Goal: Ask a question: Seek information or help from site administrators or community

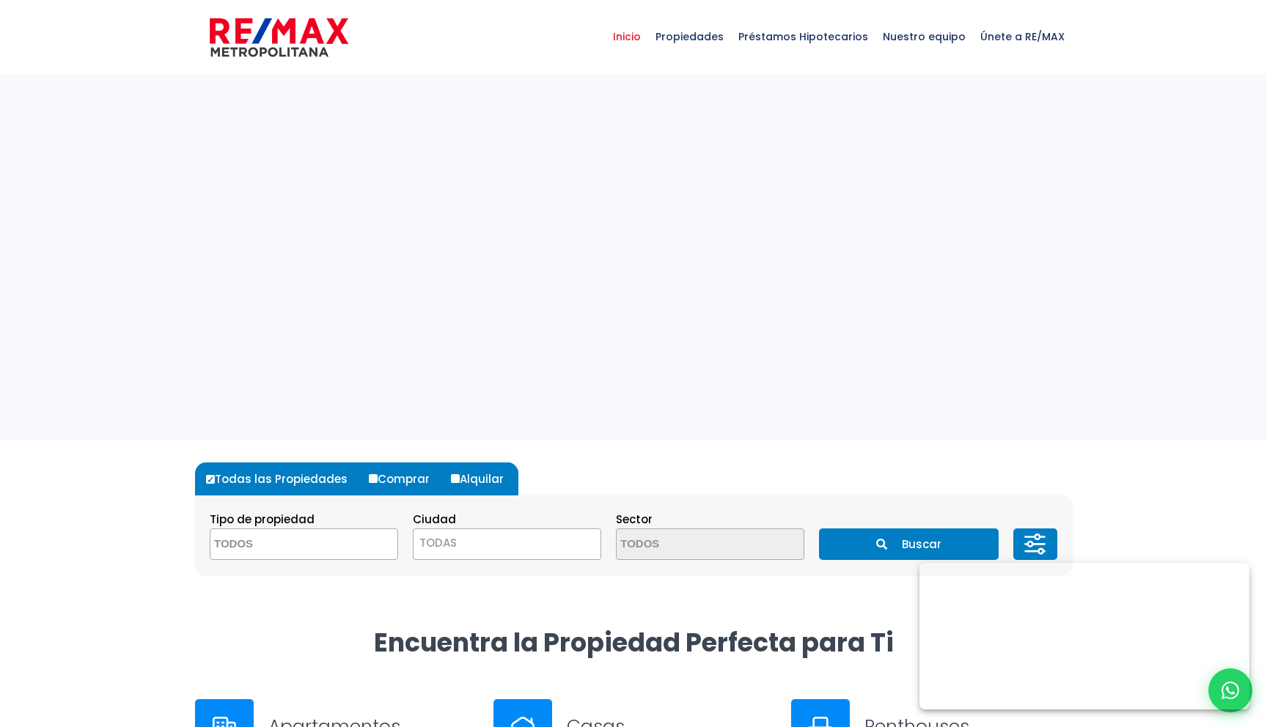
select select
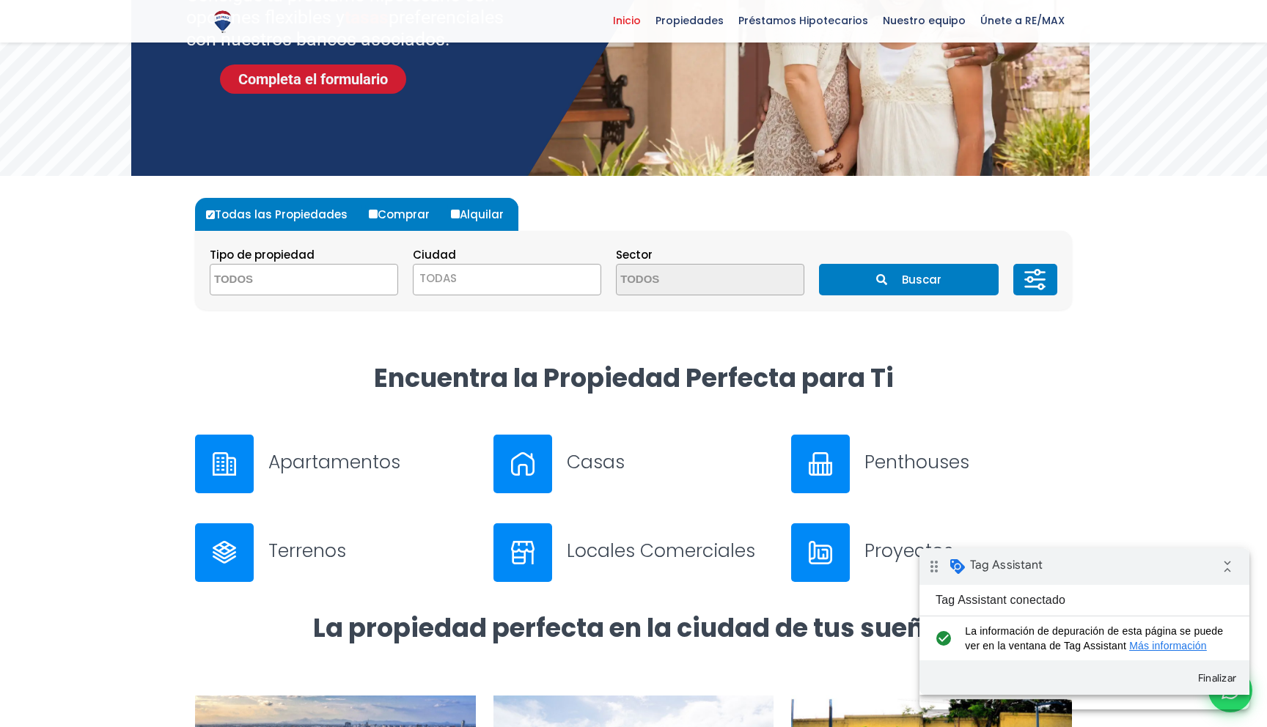
scroll to position [272, 0]
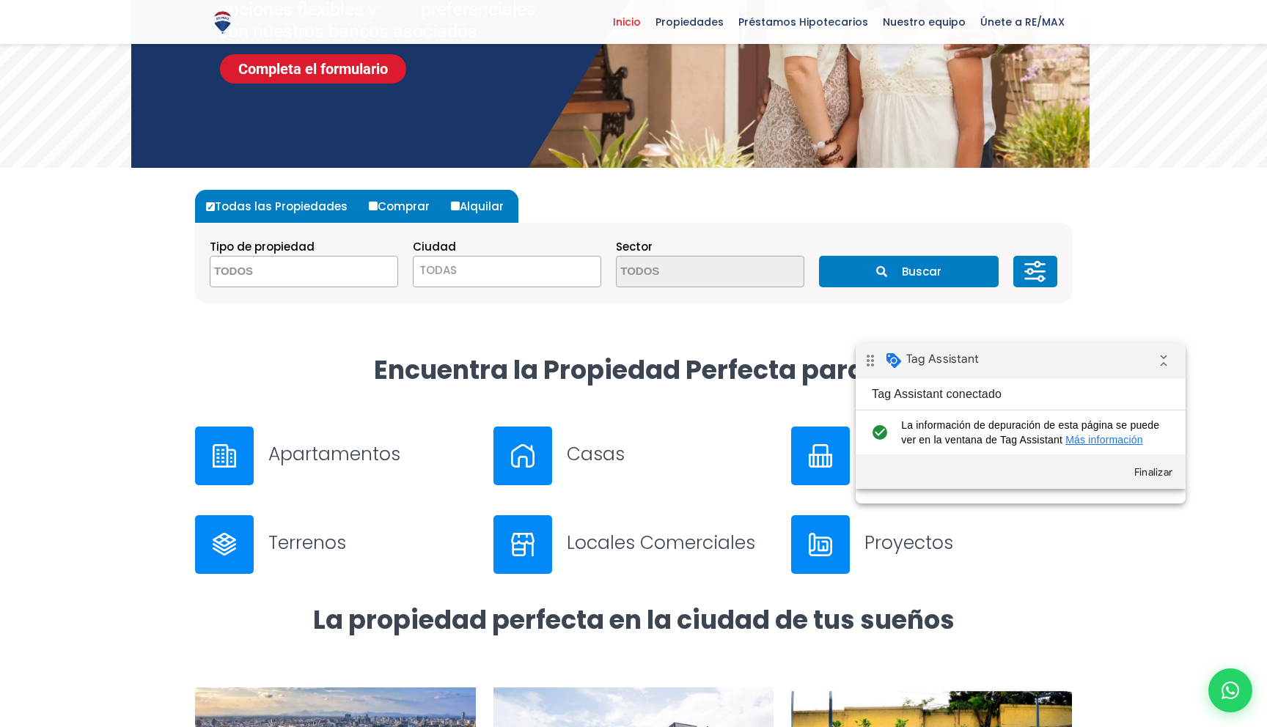
click at [1022, 371] on div "drag_indicator Tag Assistant collapse_all" at bounding box center [1021, 360] width 330 height 37
click at [1236, 692] on icon at bounding box center [1231, 691] width 18 height 18
type input "test"
type input "test33"
type input "[EMAIL_ADDRESS][DOMAIN_NAME]"
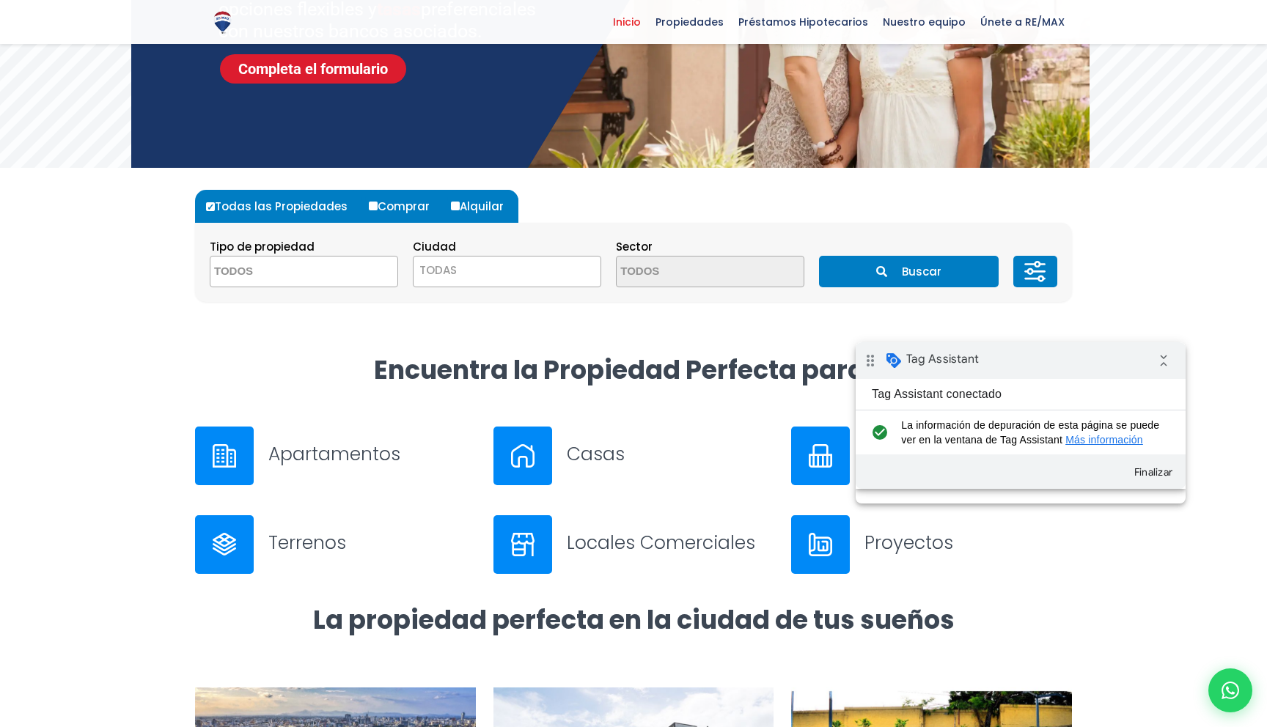
type input "811-122-0099"
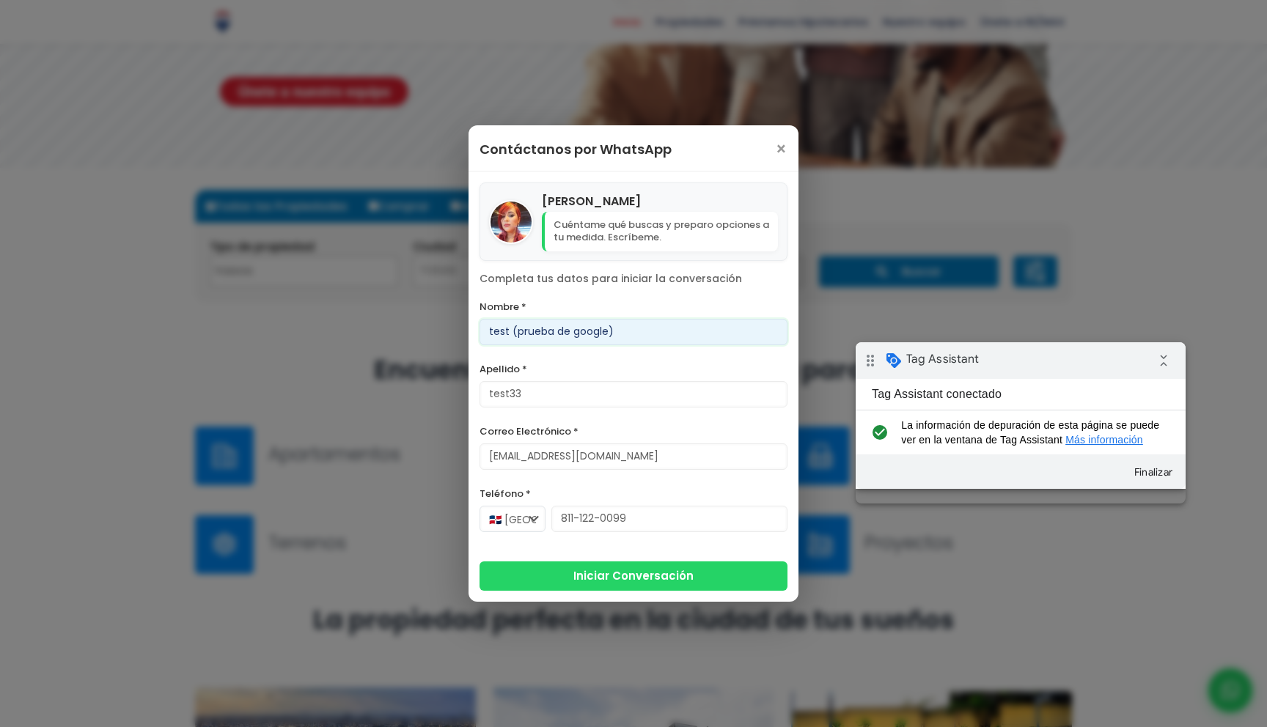
type input "test (prueba de google)"
click at [560, 572] on button "Iniciar Conversación" at bounding box center [634, 574] width 308 height 29
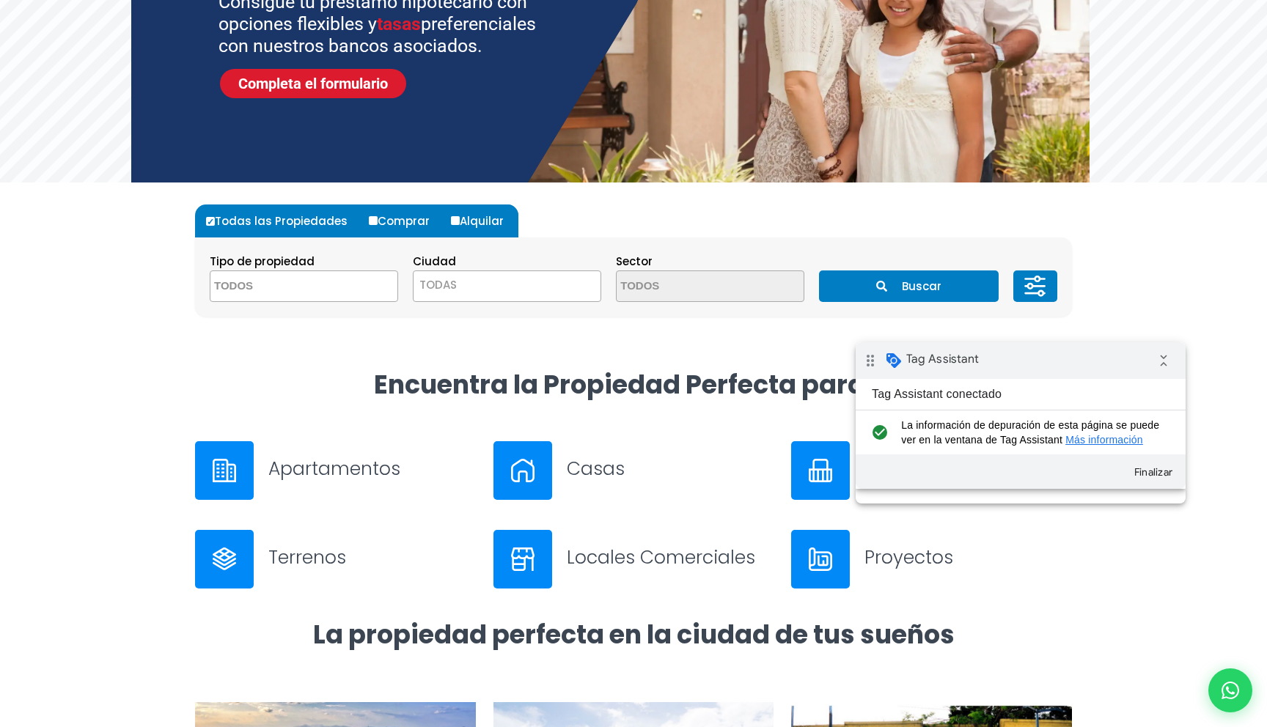
scroll to position [0, 0]
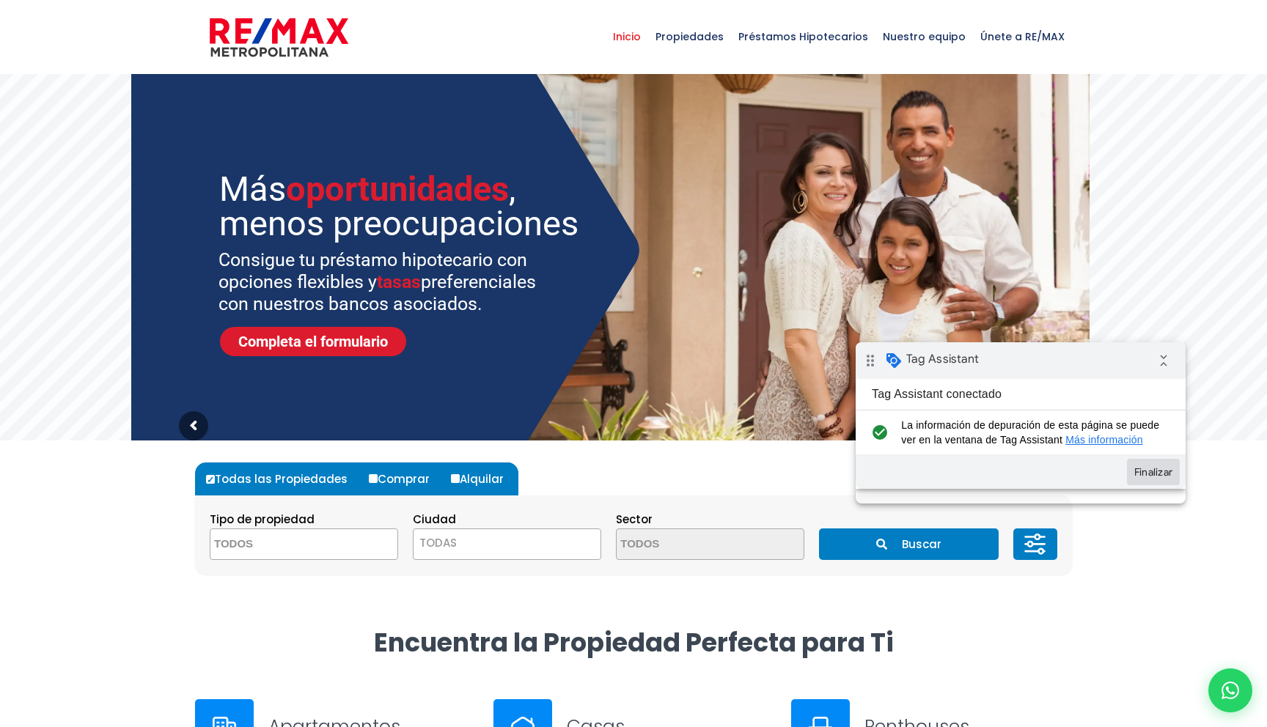
click at [1157, 485] on button "Finalizar" at bounding box center [1153, 472] width 53 height 26
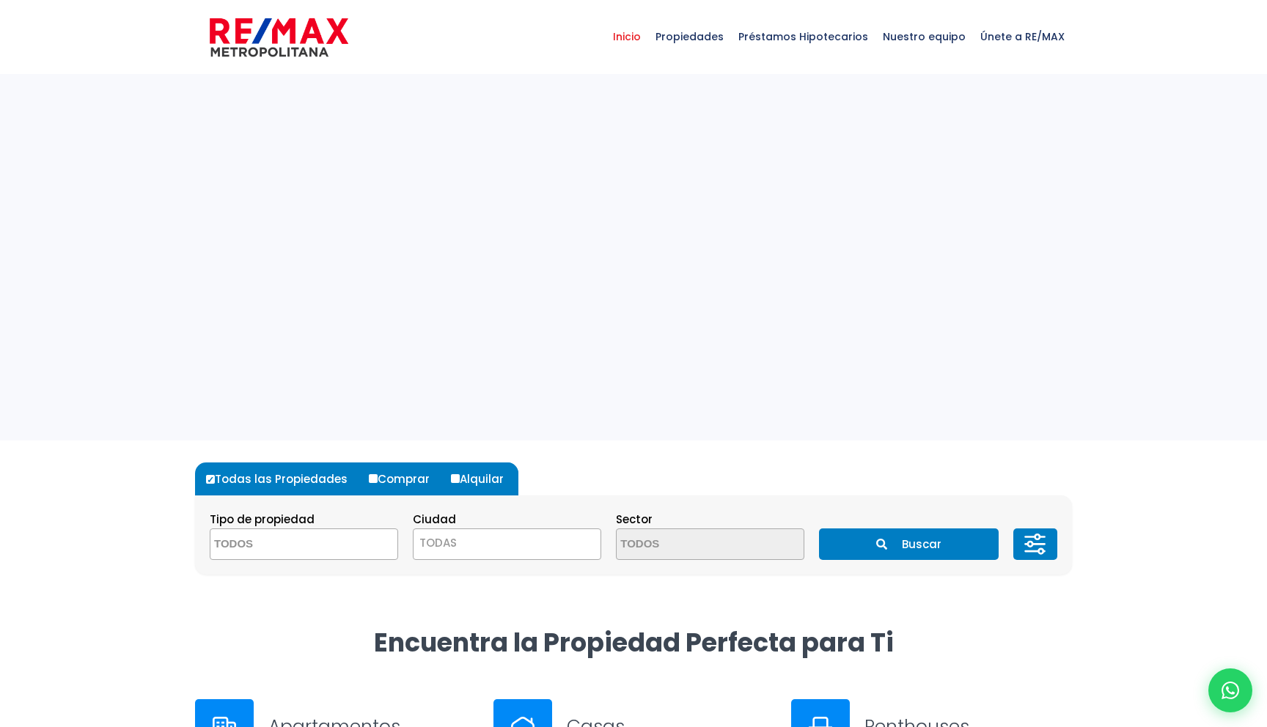
select select
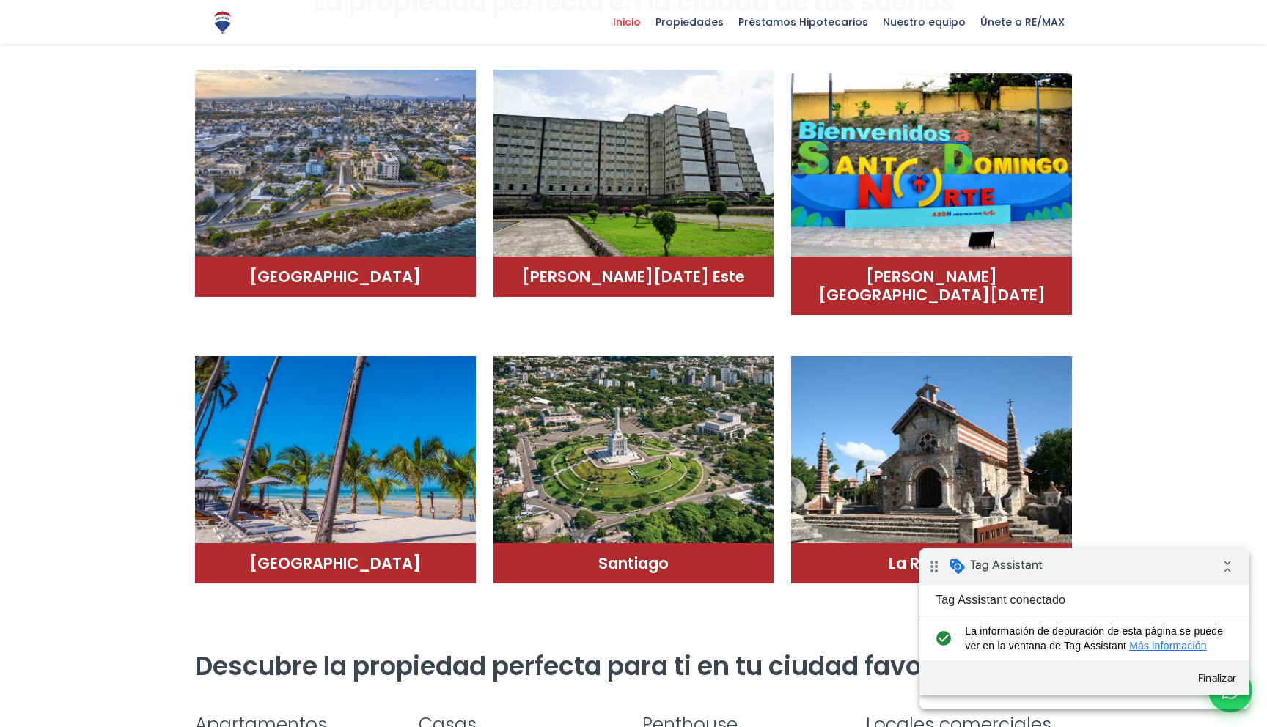
scroll to position [913, 0]
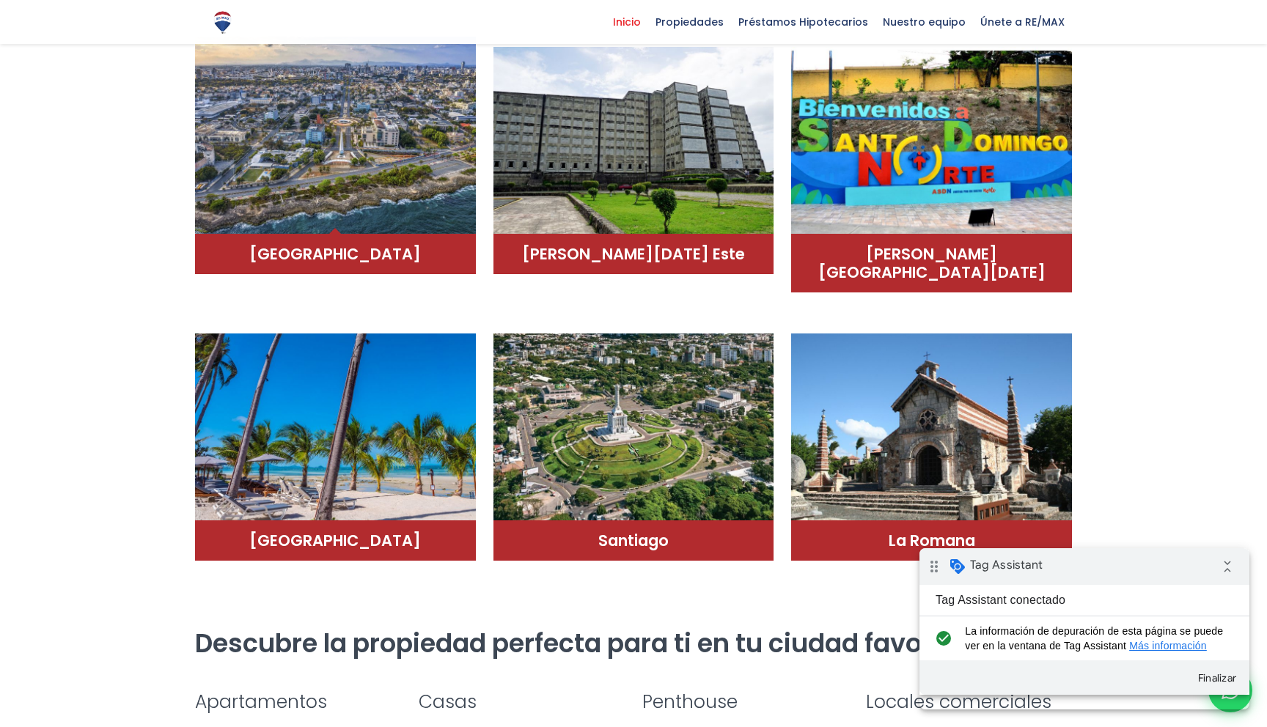
click at [444, 197] on img at bounding box center [335, 136] width 281 height 198
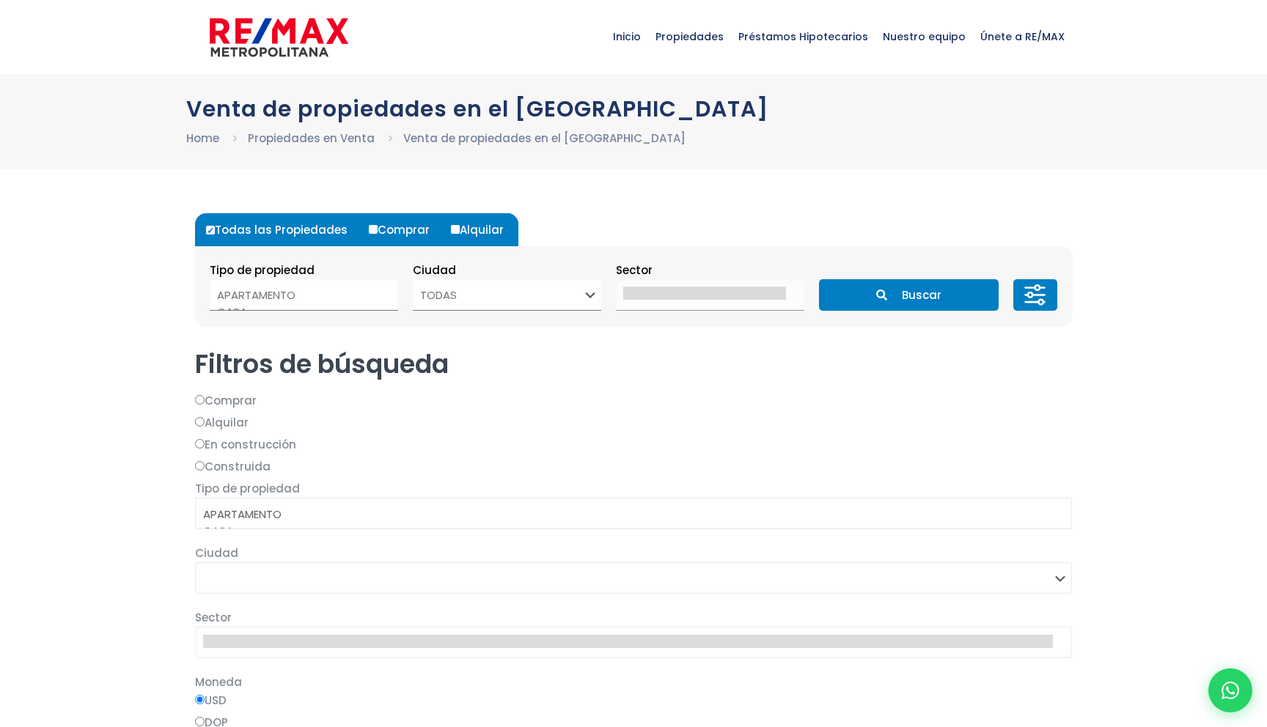
select select
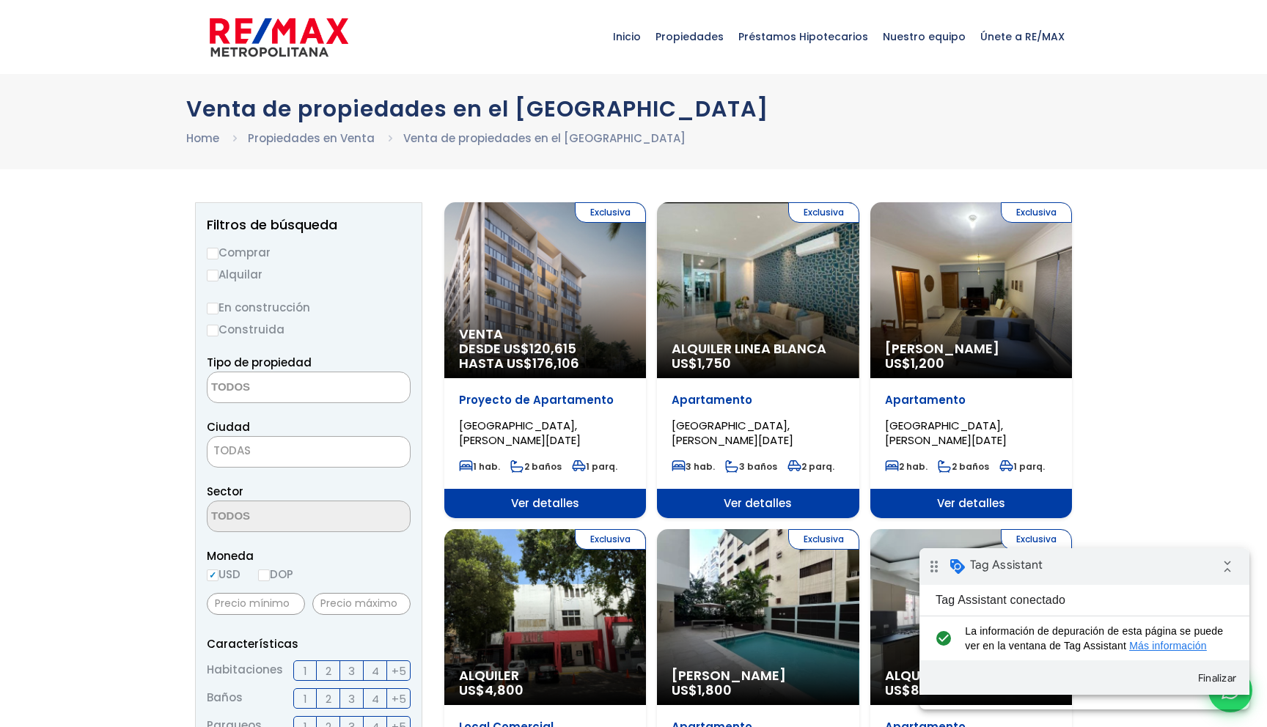
click at [560, 494] on span "Ver detalles" at bounding box center [545, 503] width 202 height 29
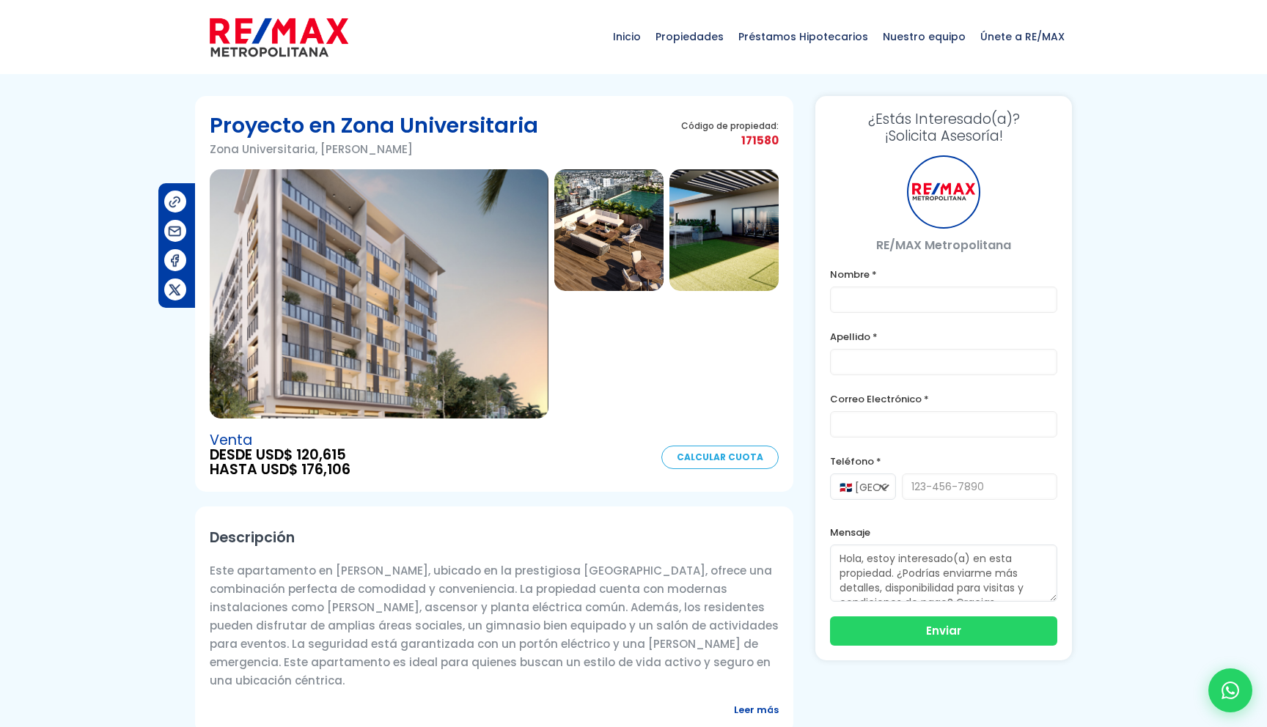
type input "test (prueba de google)"
type input "test33"
type input "[EMAIL_ADDRESS][DOMAIN_NAME]"
type input "811-122-0099"
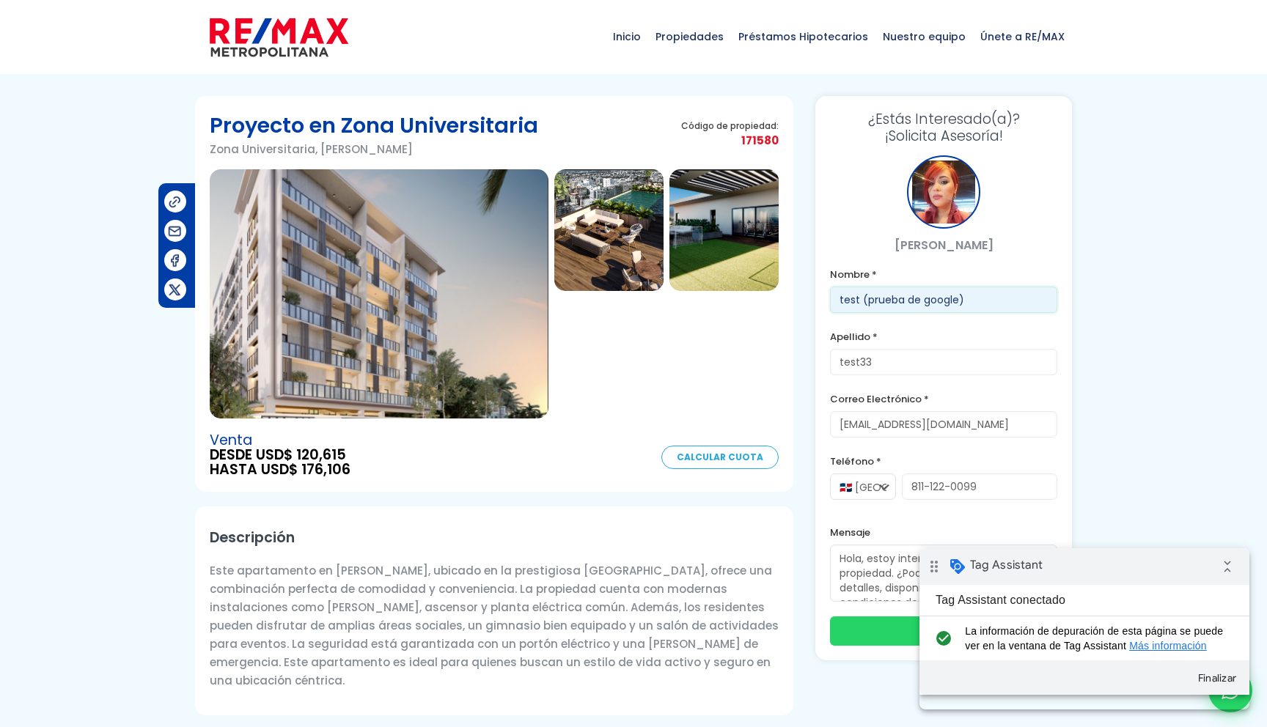
click at [921, 296] on input "test (prueba de google)" at bounding box center [943, 300] width 227 height 26
click at [961, 306] on input "test (prueba de google)" at bounding box center [943, 300] width 227 height 26
type input "test (prueba de google2)"
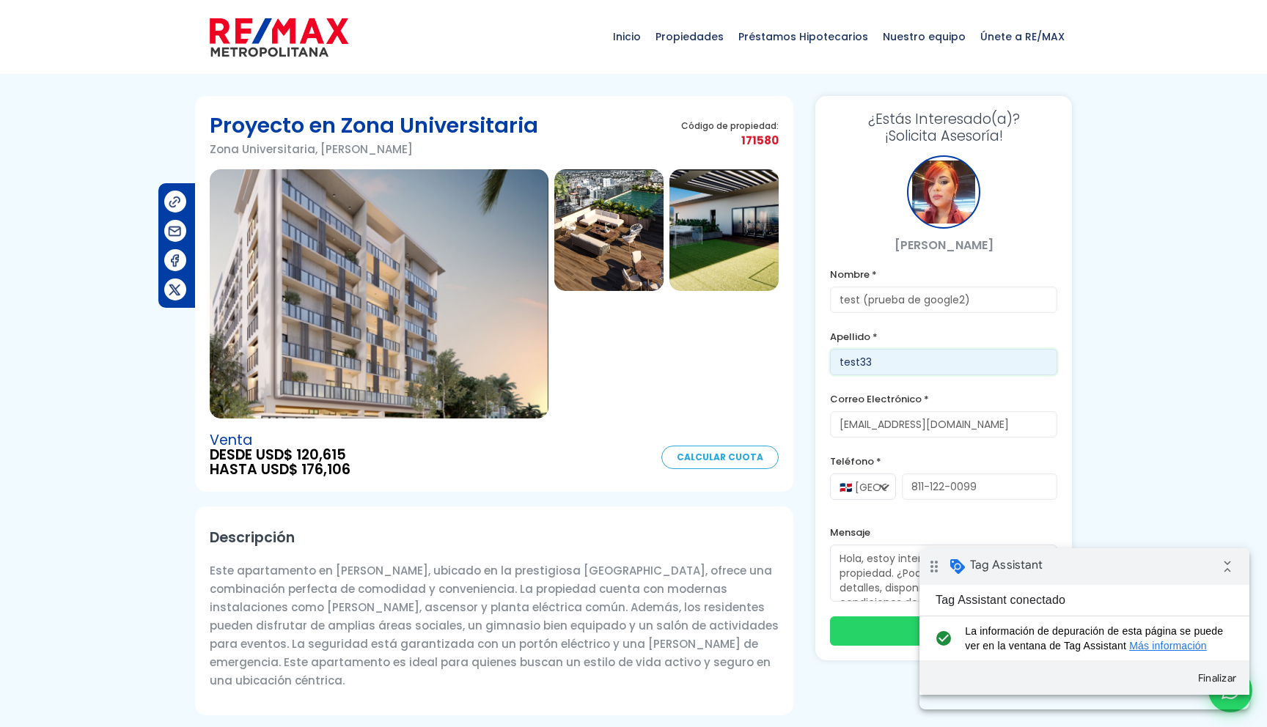
click at [1016, 368] on input "test33" at bounding box center [943, 362] width 227 height 26
type input "test333"
click at [1022, 395] on label "Correo Electrónico *" at bounding box center [943, 399] width 227 height 18
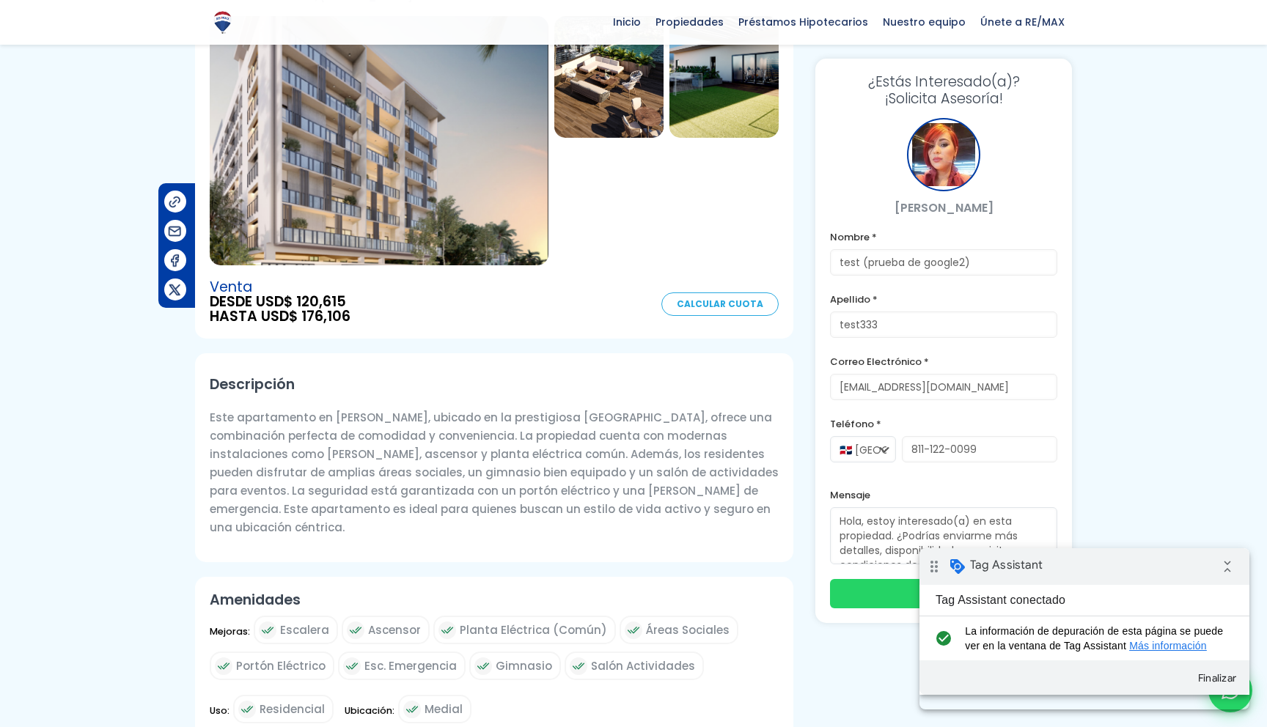
scroll to position [155, 0]
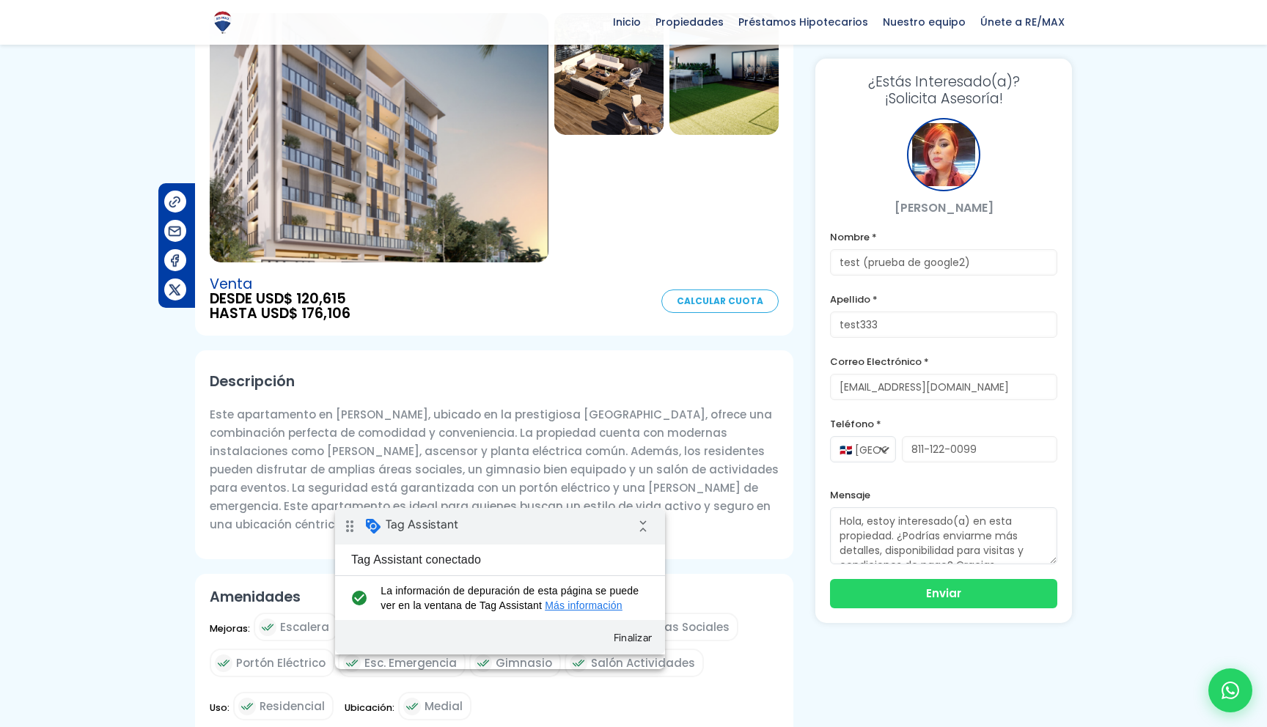
click at [523, 522] on div "drag_indicator Tag Assistant collapse_all" at bounding box center [500, 526] width 330 height 37
click at [895, 593] on button "Enviar" at bounding box center [943, 592] width 227 height 29
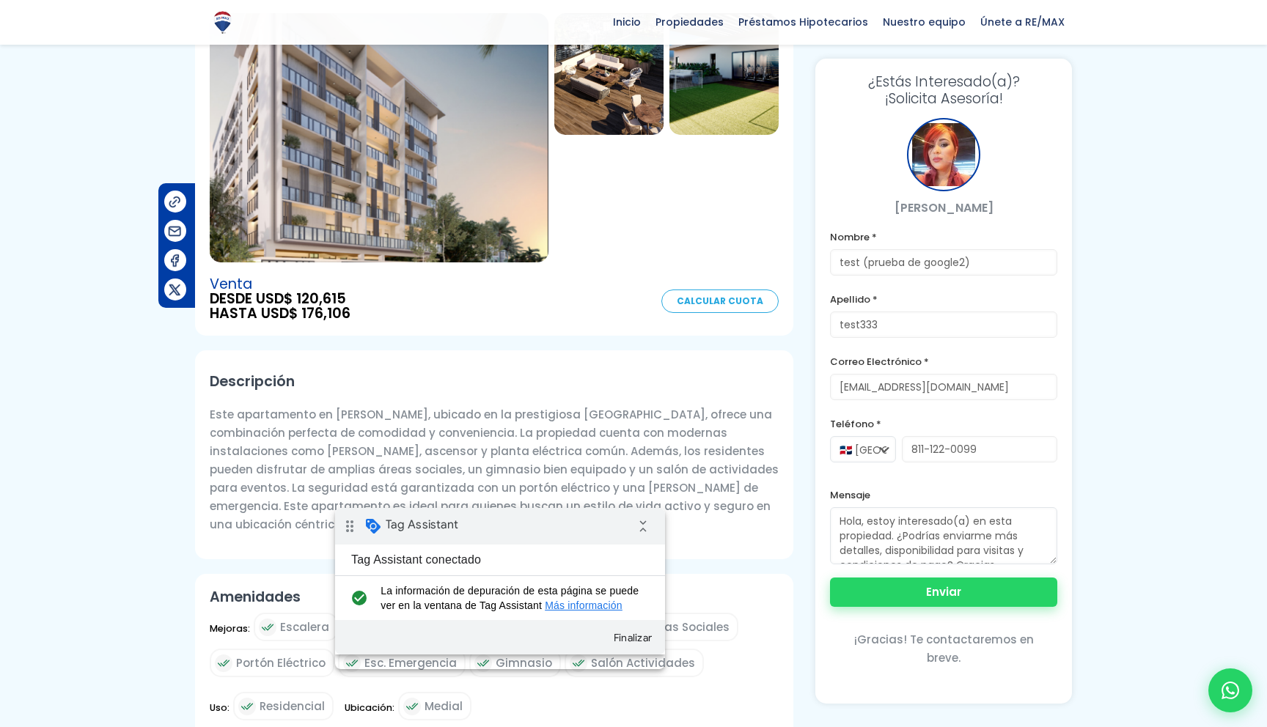
click at [928, 598] on button "Enviar" at bounding box center [943, 592] width 227 height 29
click at [1144, 211] on div at bounding box center [633, 602] width 1267 height 1324
click at [633, 650] on button "Finalizar" at bounding box center [632, 638] width 53 height 26
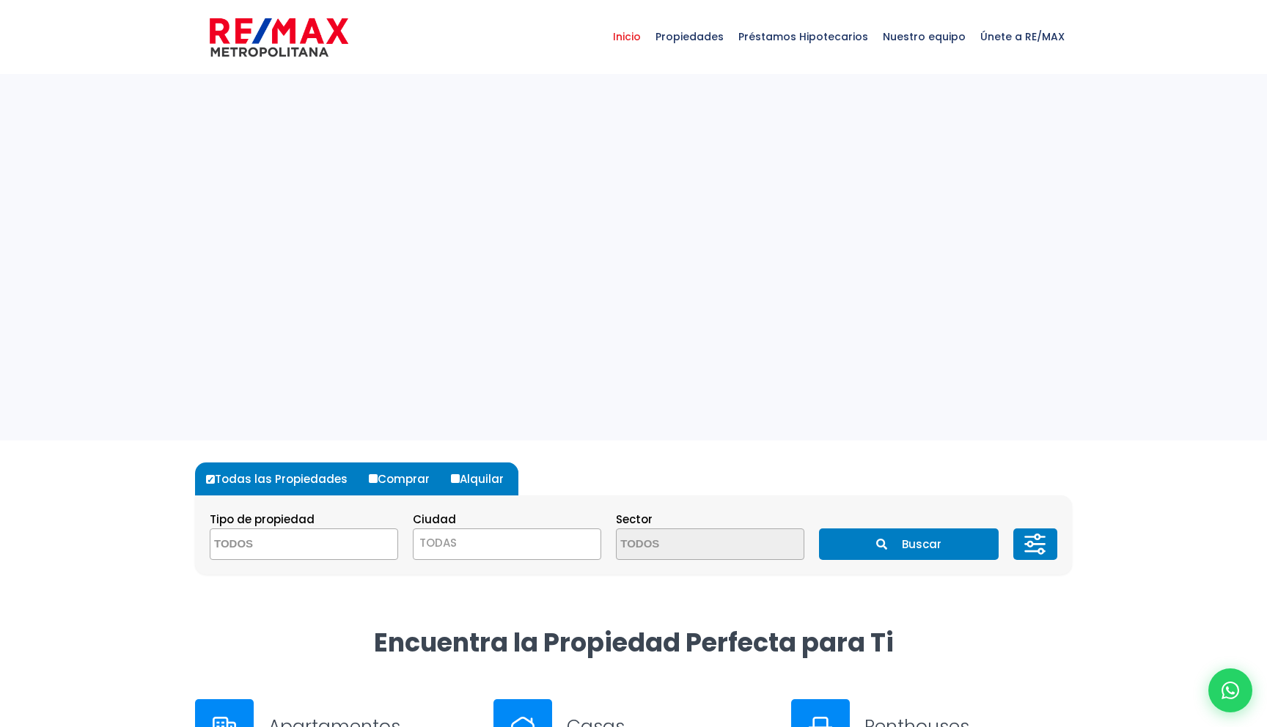
select select
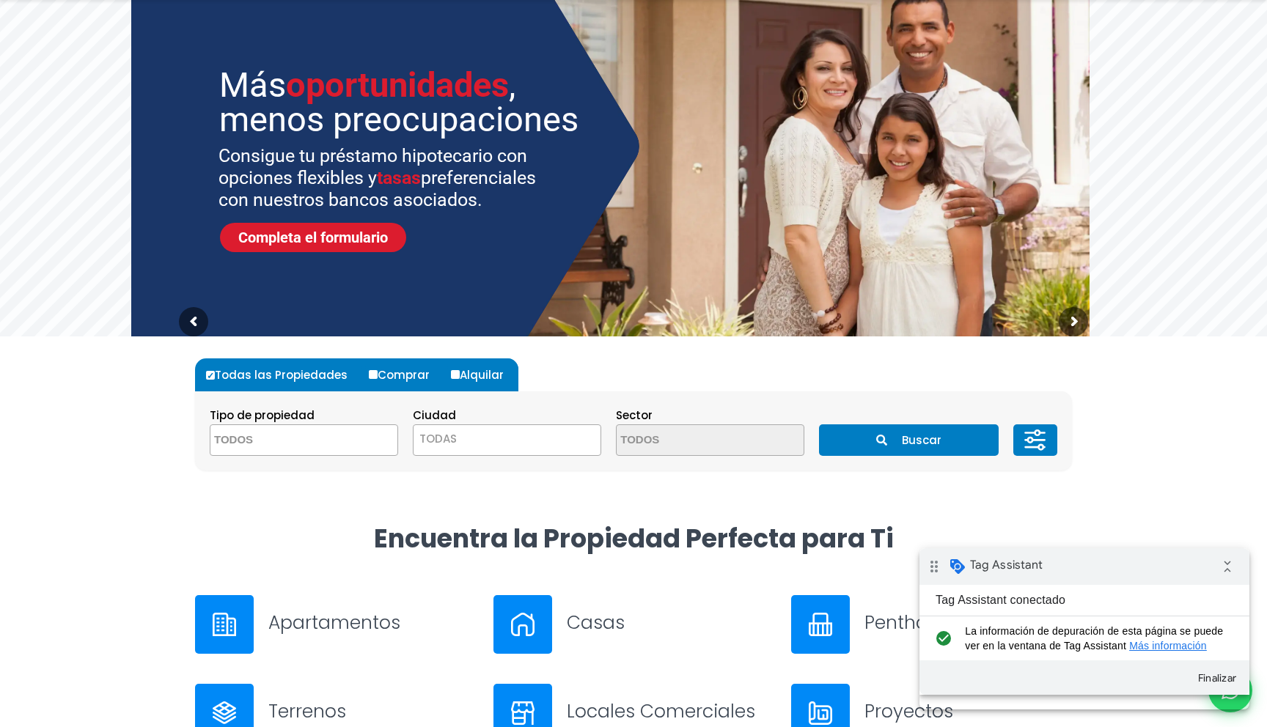
scroll to position [244, 0]
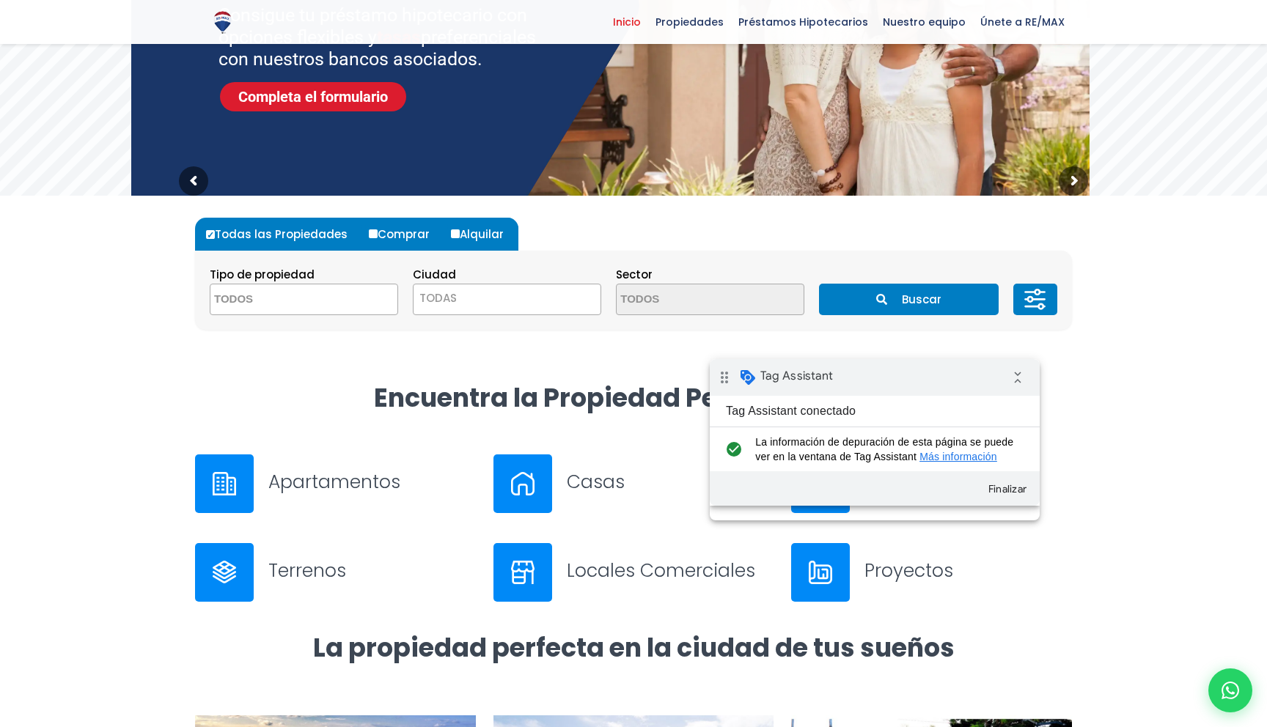
click at [874, 390] on div "drag_indicator Tag Assistant collapse_all" at bounding box center [875, 377] width 330 height 37
click at [1227, 697] on icon at bounding box center [1230, 690] width 19 height 19
type input "test (prueba de google2)"
type input "test333"
type input "[EMAIL_ADDRESS][DOMAIN_NAME]"
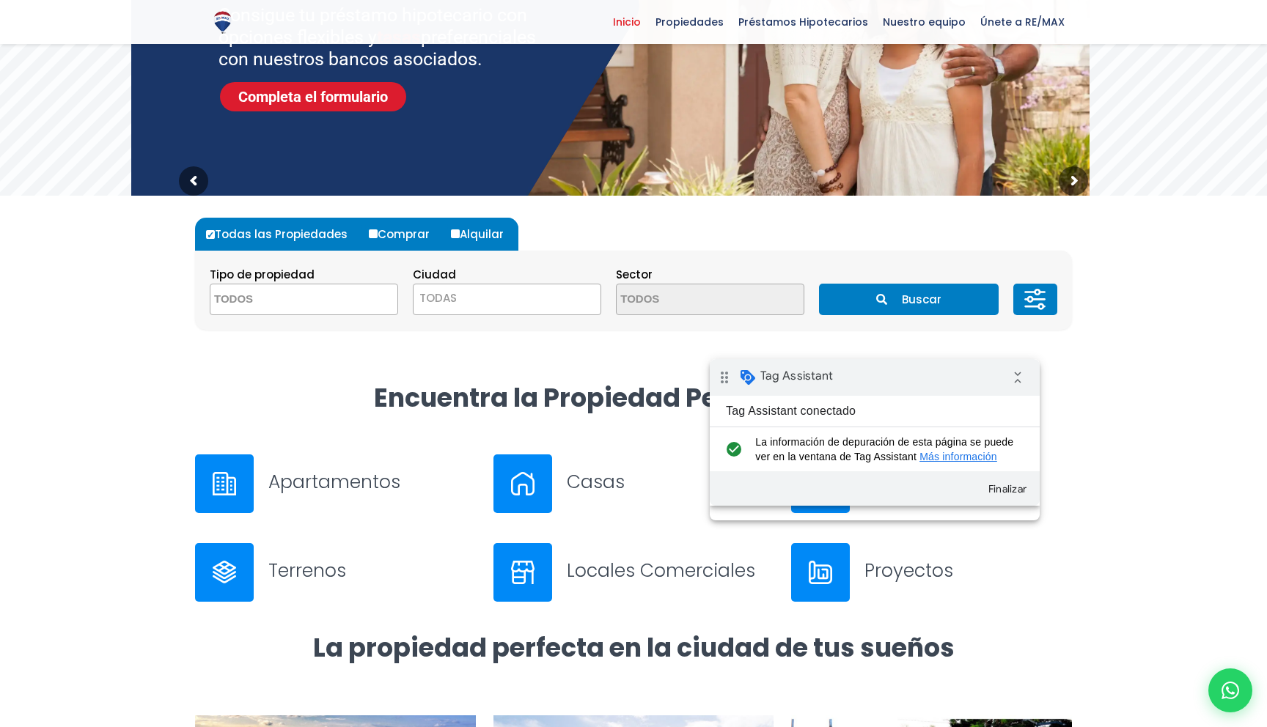
type input "811-122-0099"
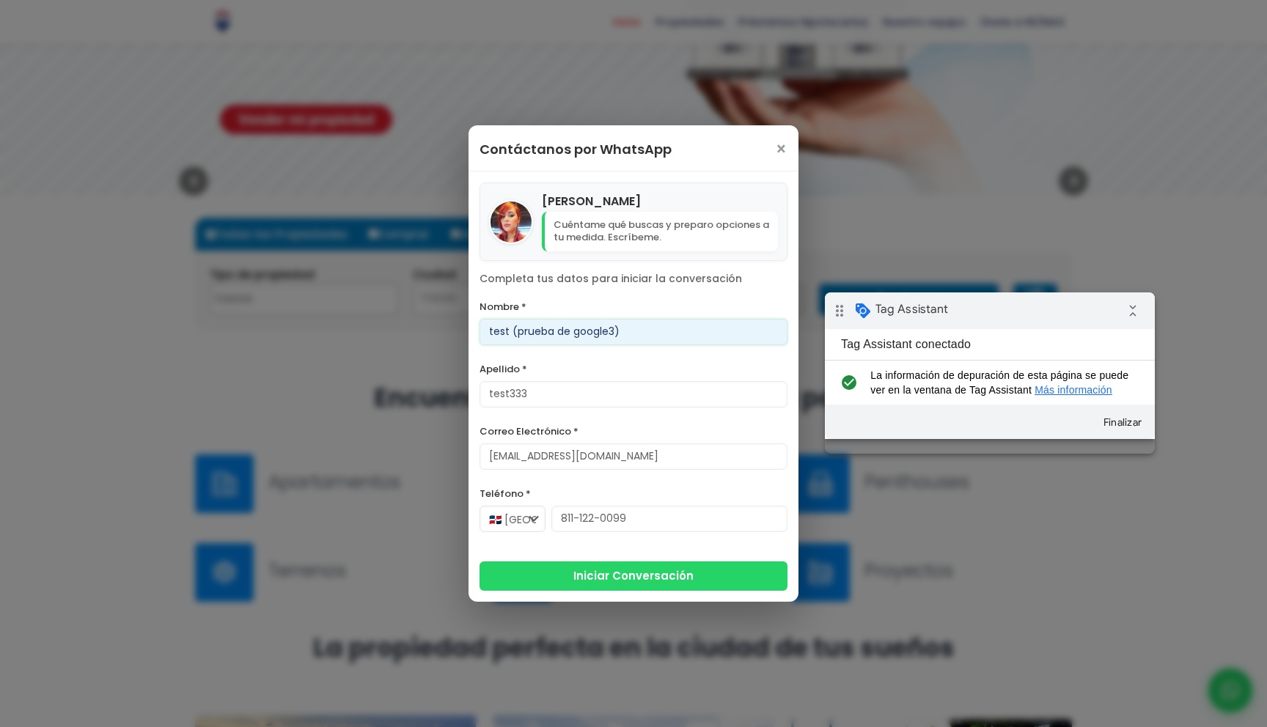
click at [974, 309] on div "drag_indicator Tag Assistant collapse_all" at bounding box center [990, 311] width 330 height 37
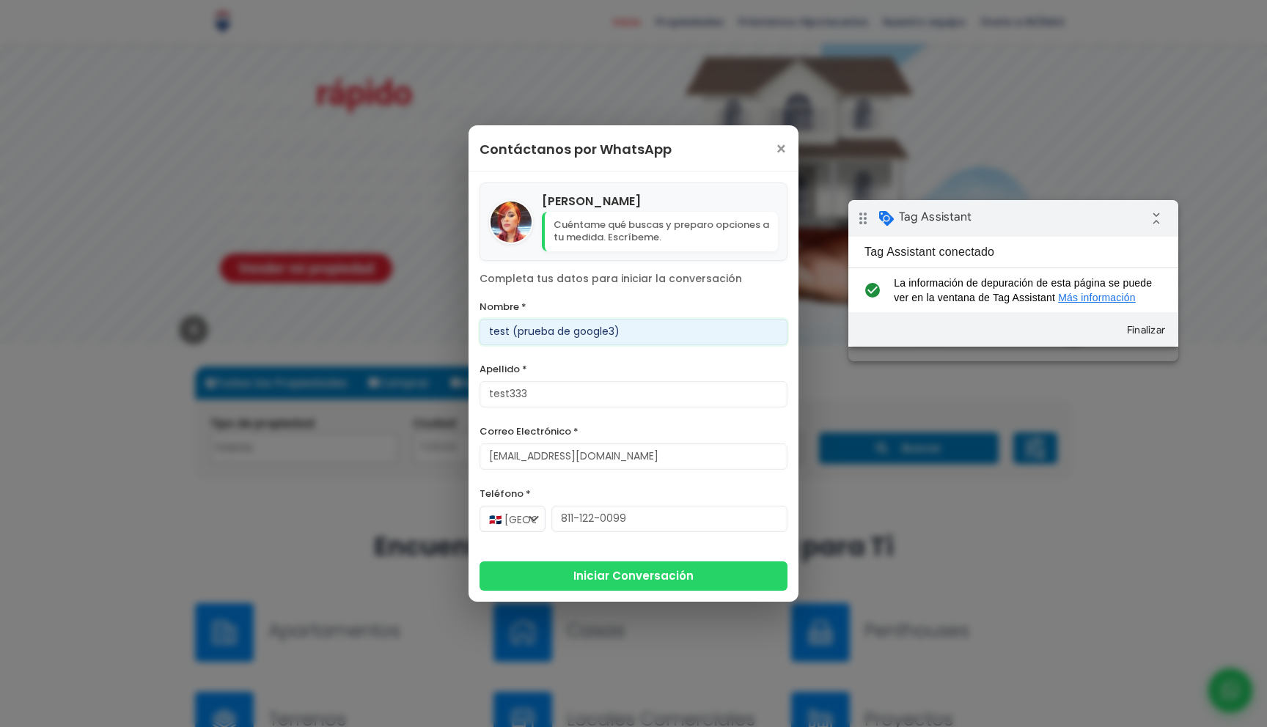
scroll to position [0, 0]
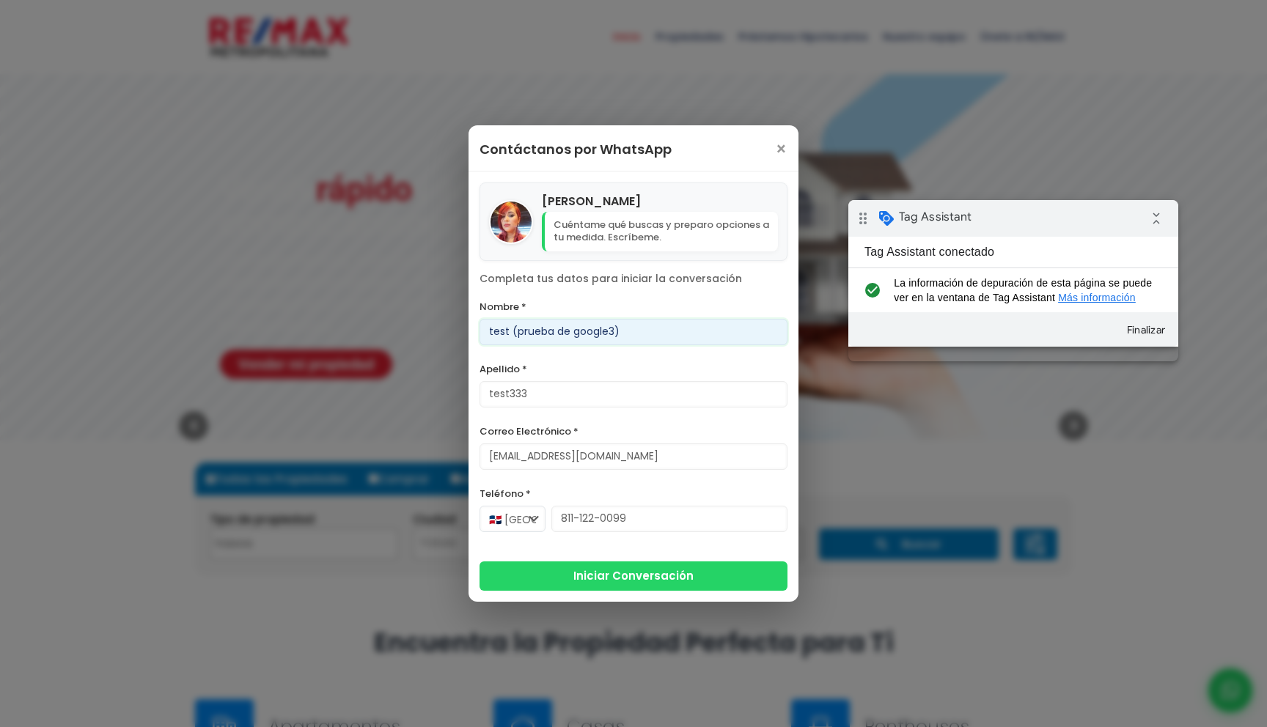
type input "test (prueba de google3)"
click at [592, 579] on button "Iniciar Conversación" at bounding box center [634, 574] width 308 height 29
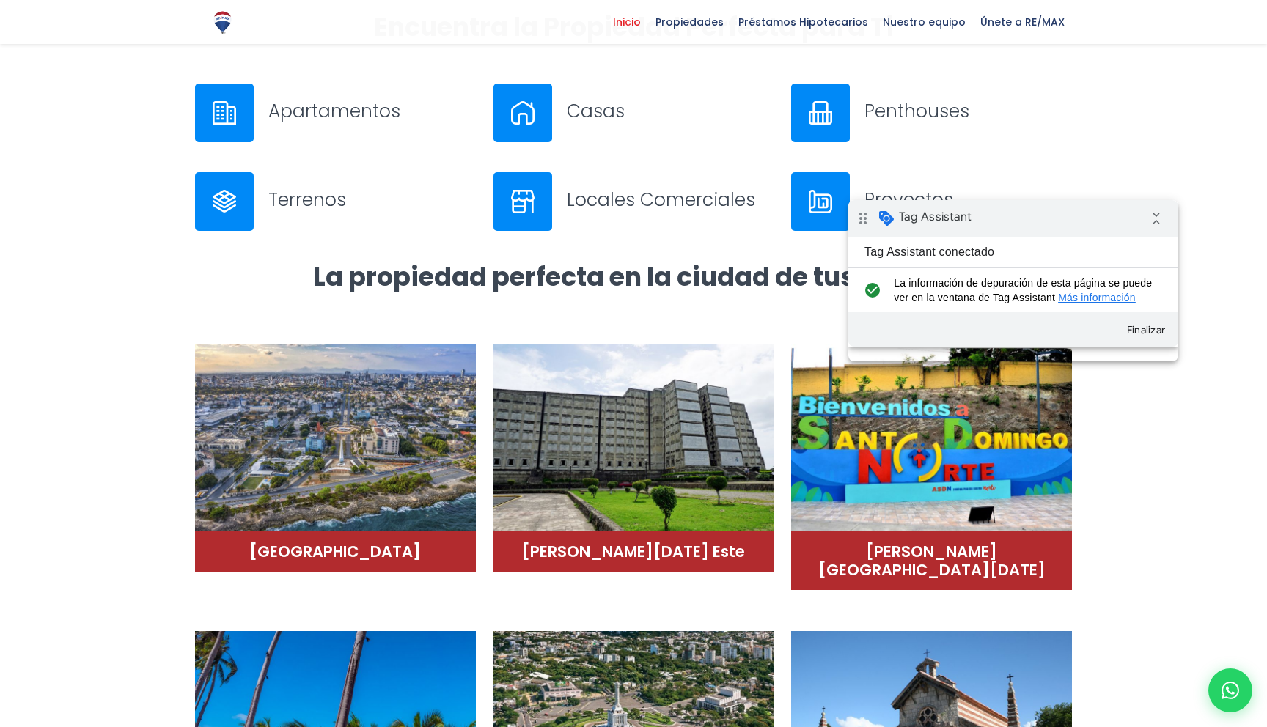
scroll to position [546, 0]
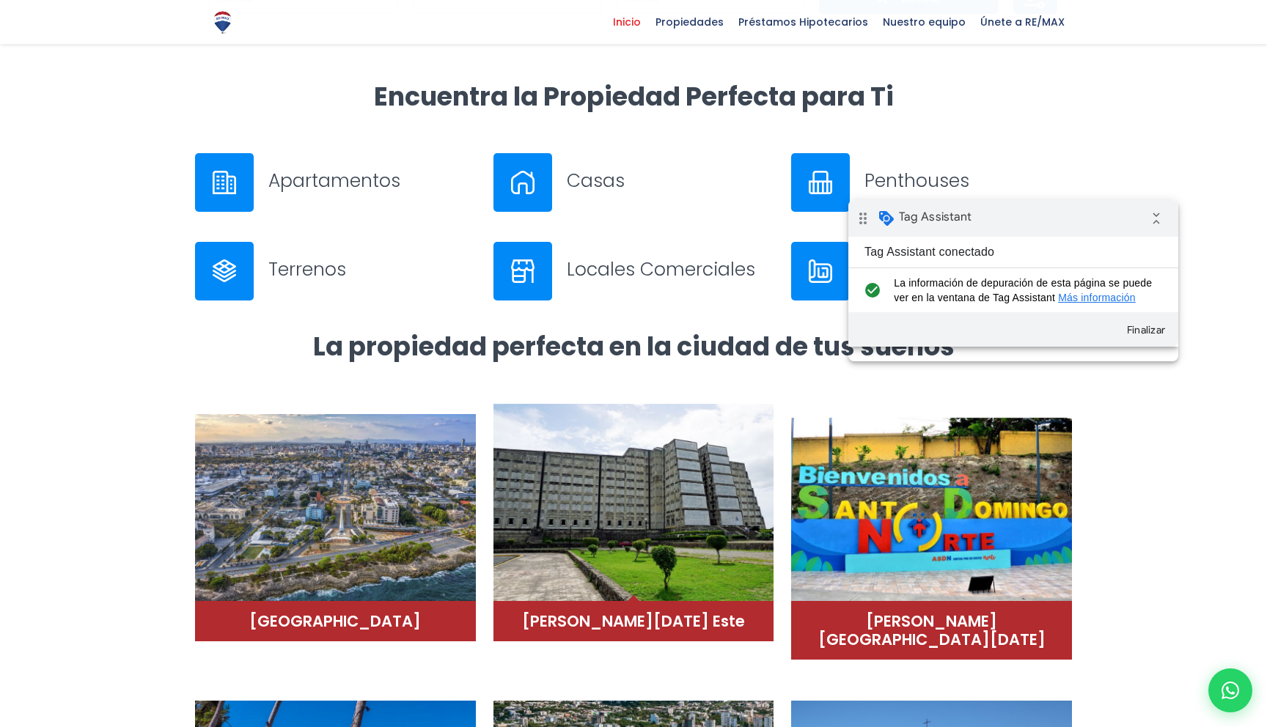
click at [637, 546] on img at bounding box center [634, 503] width 281 height 198
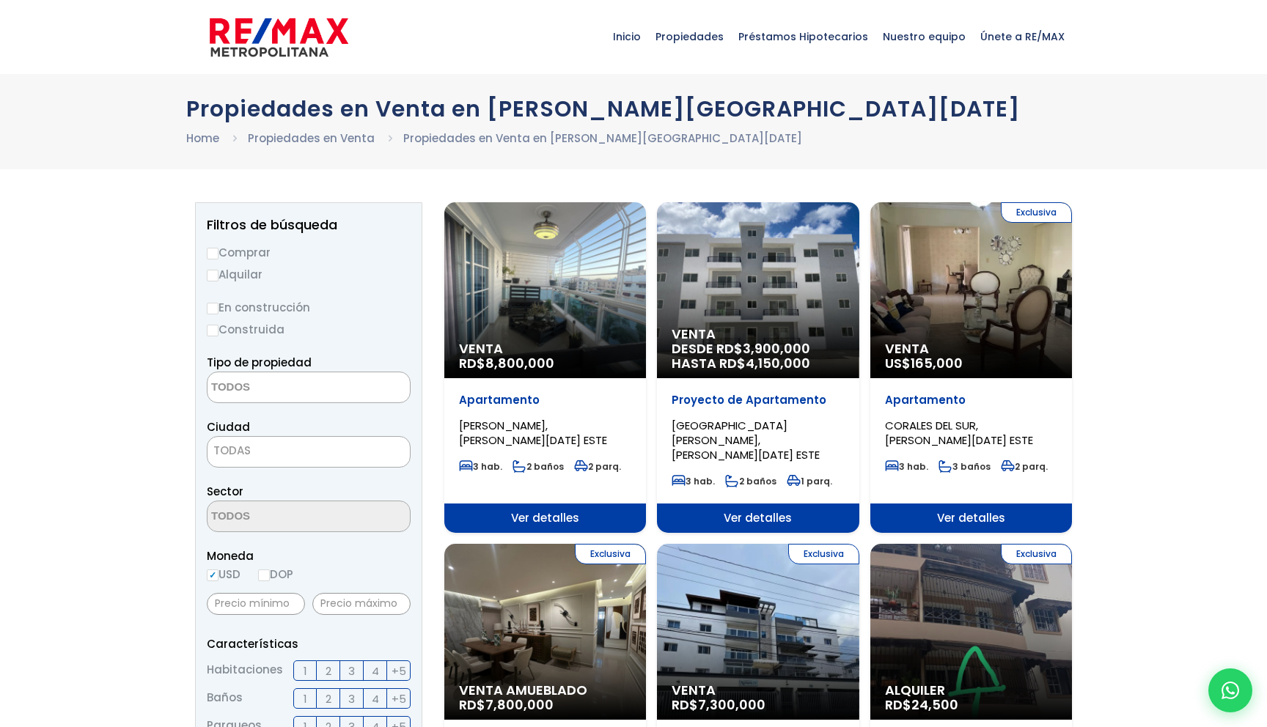
select select
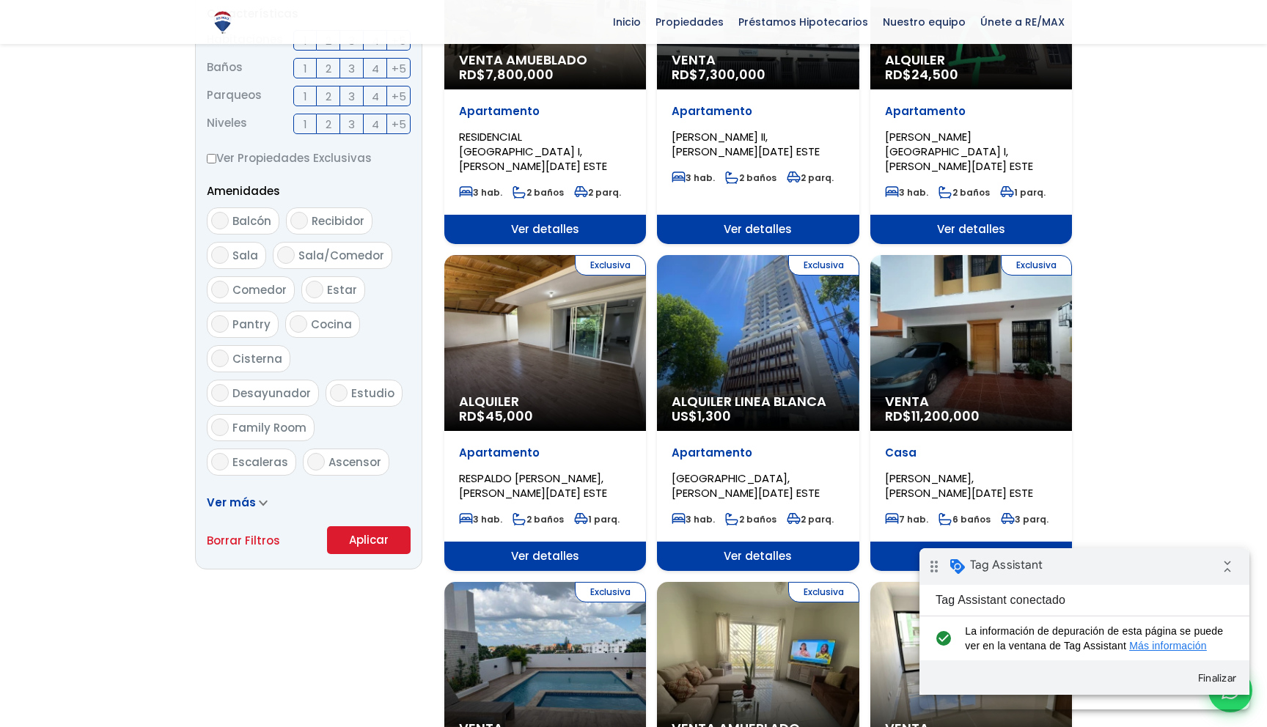
scroll to position [733, 0]
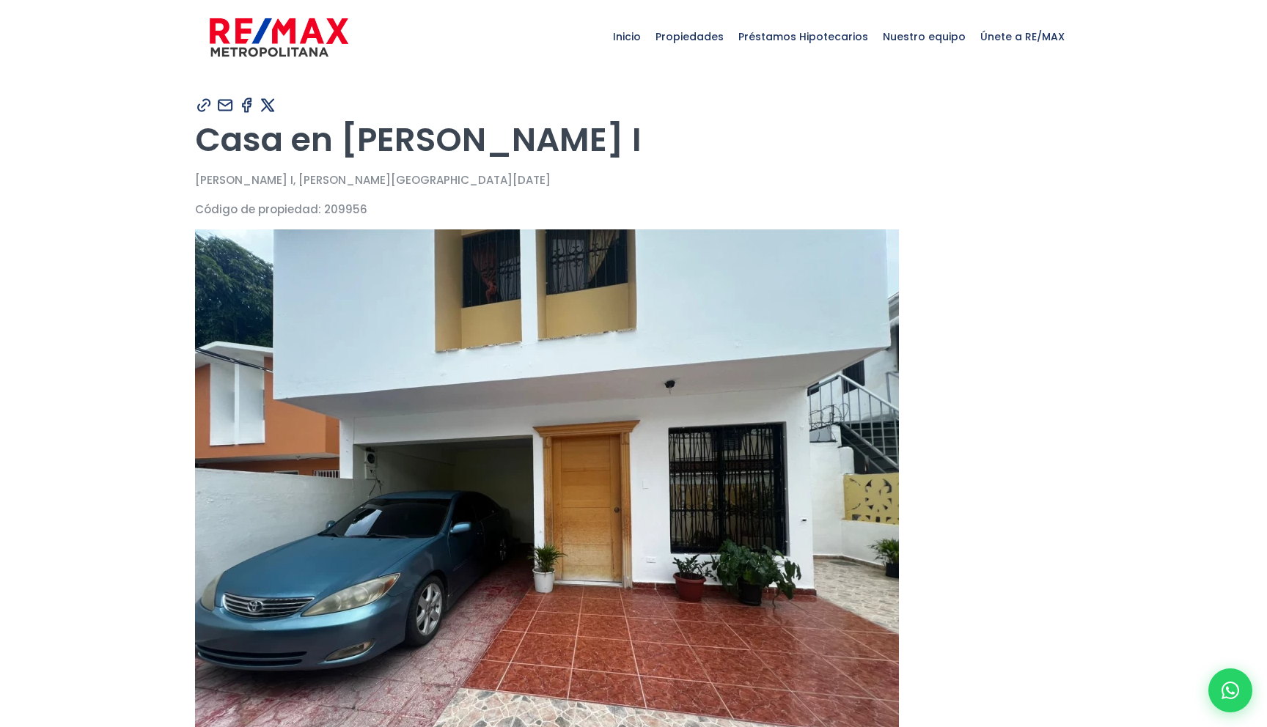
type input "test (prueba de google3)"
type input "test333"
type input "[EMAIL_ADDRESS][DOMAIN_NAME]"
type input "811-122-0099"
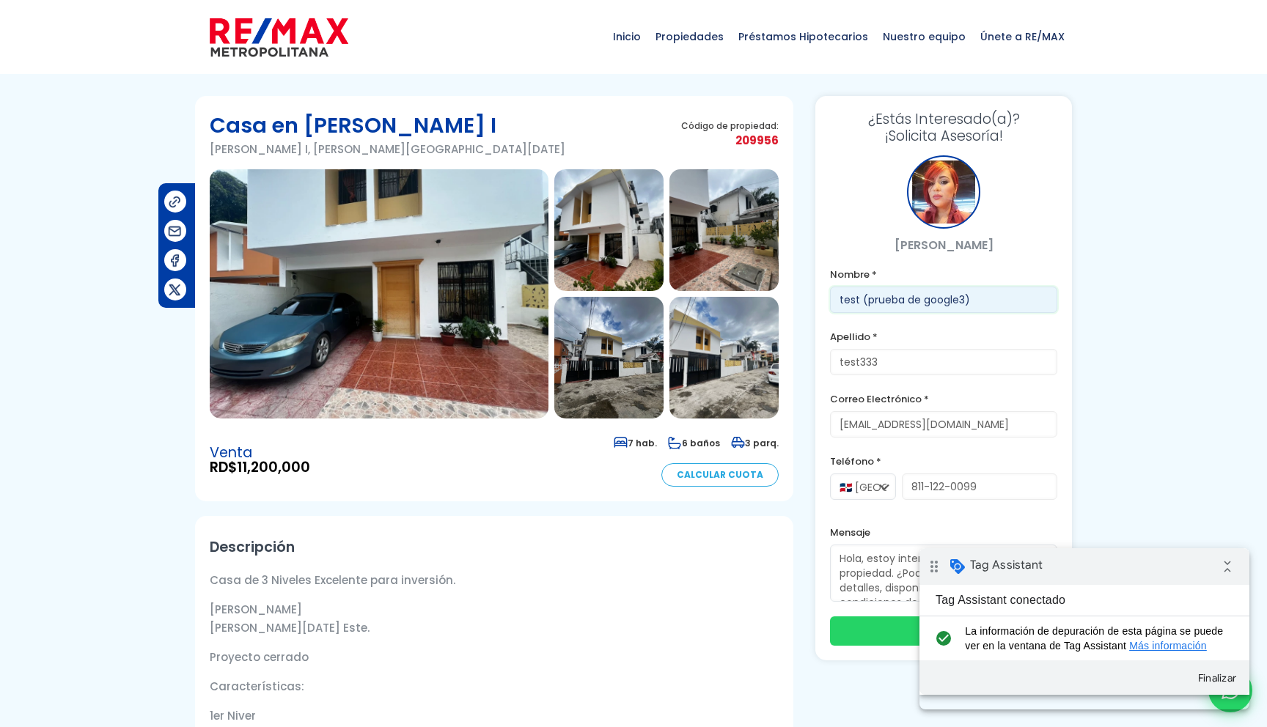
click at [976, 298] on input "test (prueba de google3)" at bounding box center [943, 300] width 227 height 26
type input "test (prueba de google4)"
click at [1029, 261] on div "¿Estás Interesado(a)? ¡Solicita Asesoría! Maricela Dominguez Nombre * test (pru…" at bounding box center [943, 378] width 257 height 565
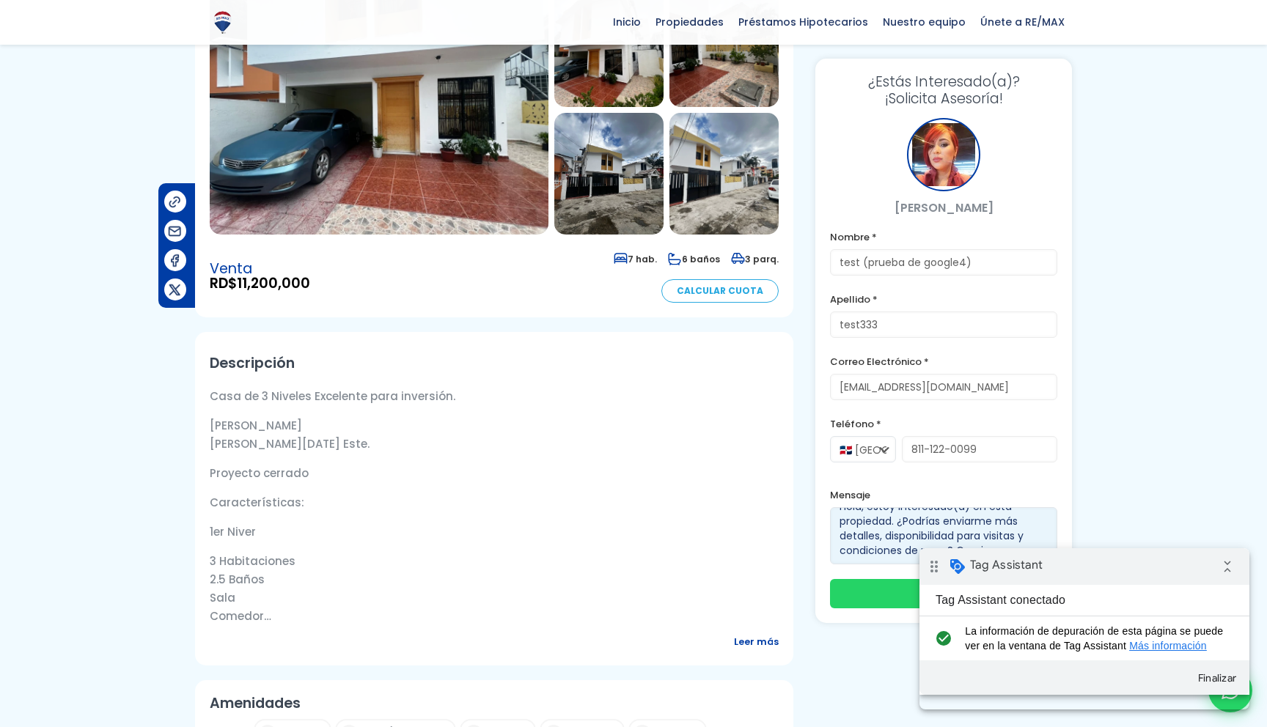
scroll to position [15, 0]
drag, startPoint x: 841, startPoint y: 521, endPoint x: 881, endPoint y: 570, distance: 63.1
click at [881, 570] on form "Nombre * test (prueba de google4) Apellido * test333 Correo Electrónico * test@…" at bounding box center [943, 418] width 227 height 381
type textarea "test"
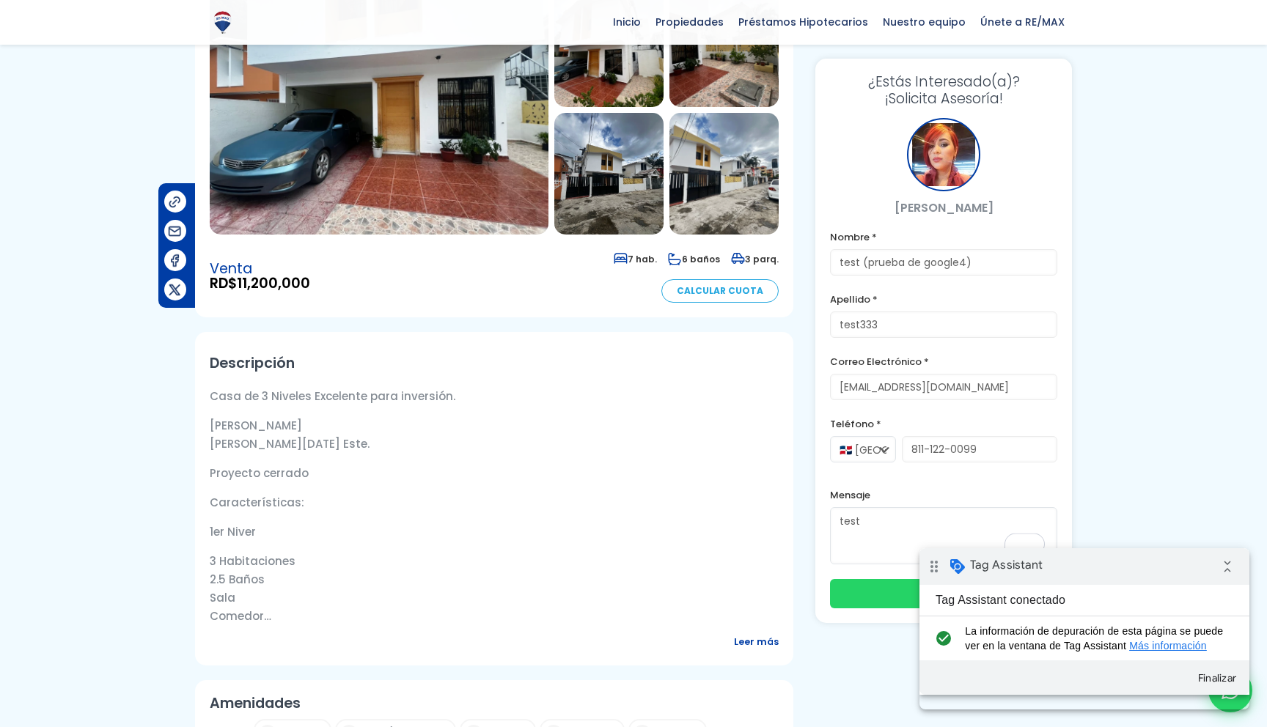
click at [1013, 494] on label "Mensaje" at bounding box center [943, 495] width 227 height 18
click at [862, 590] on button "Enviar" at bounding box center [943, 592] width 227 height 29
click at [1230, 692] on button "Finalizar" at bounding box center [1217, 678] width 53 height 26
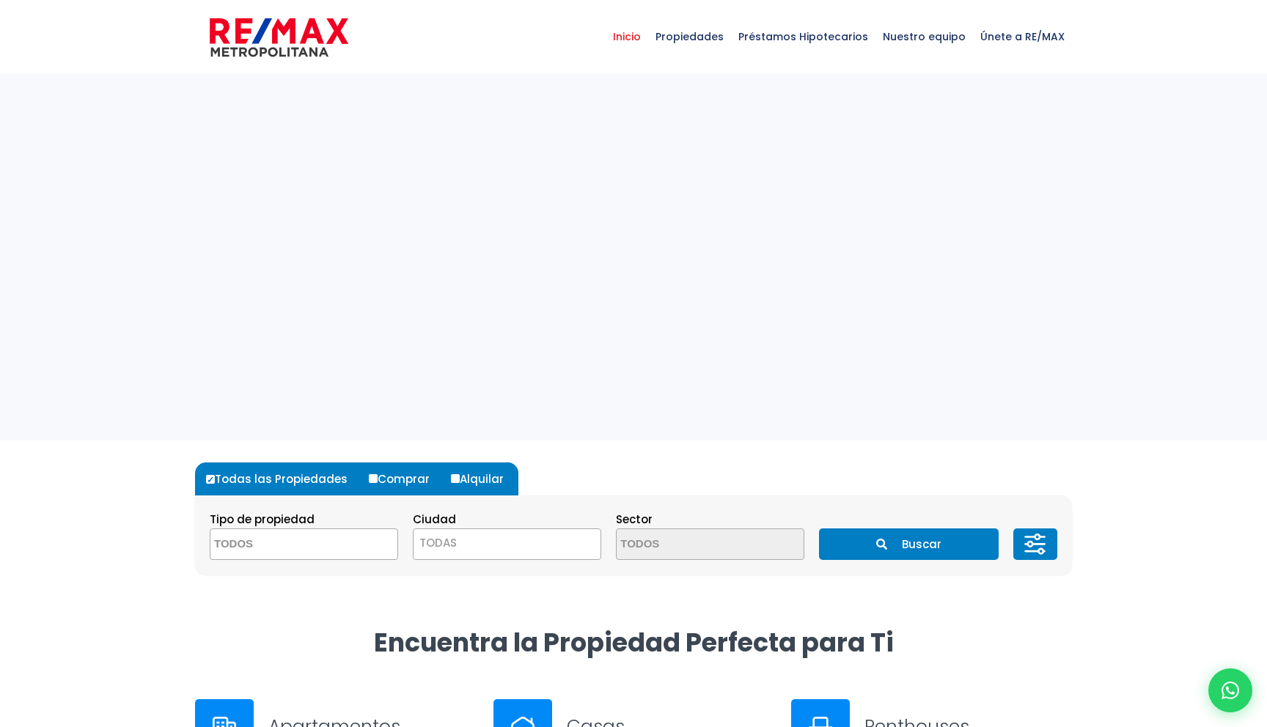
select select
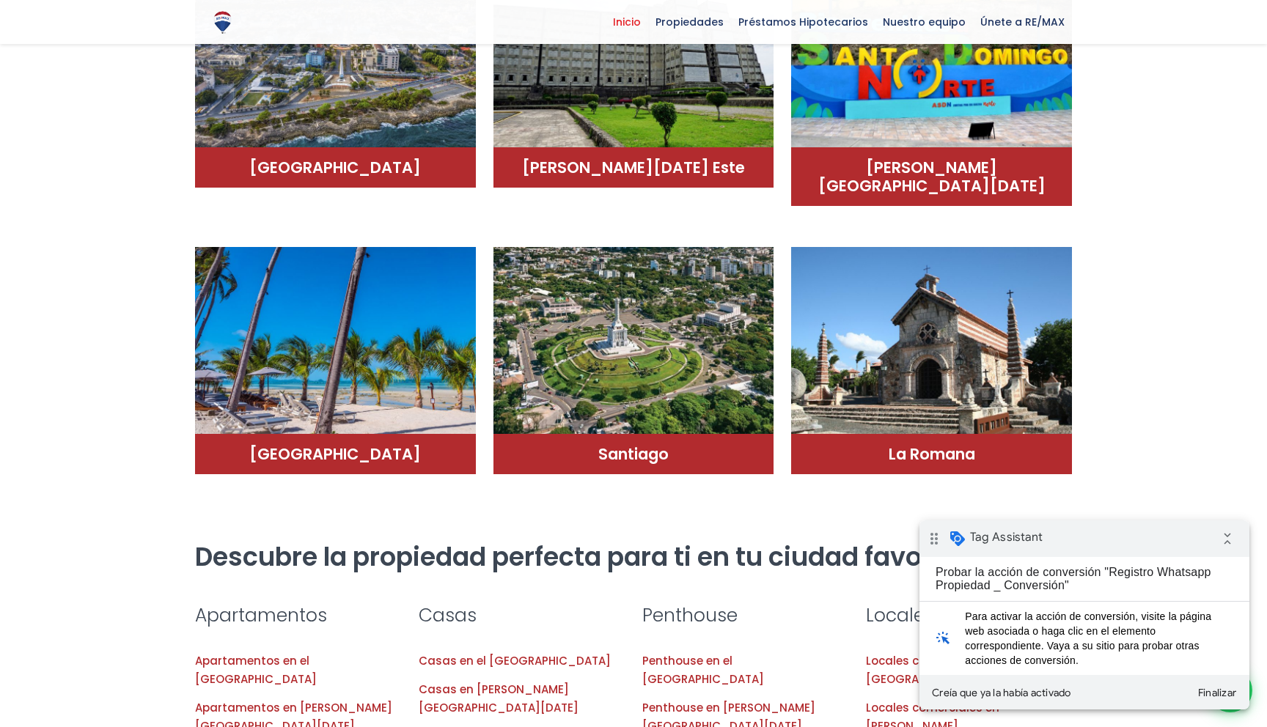
scroll to position [1088, 0]
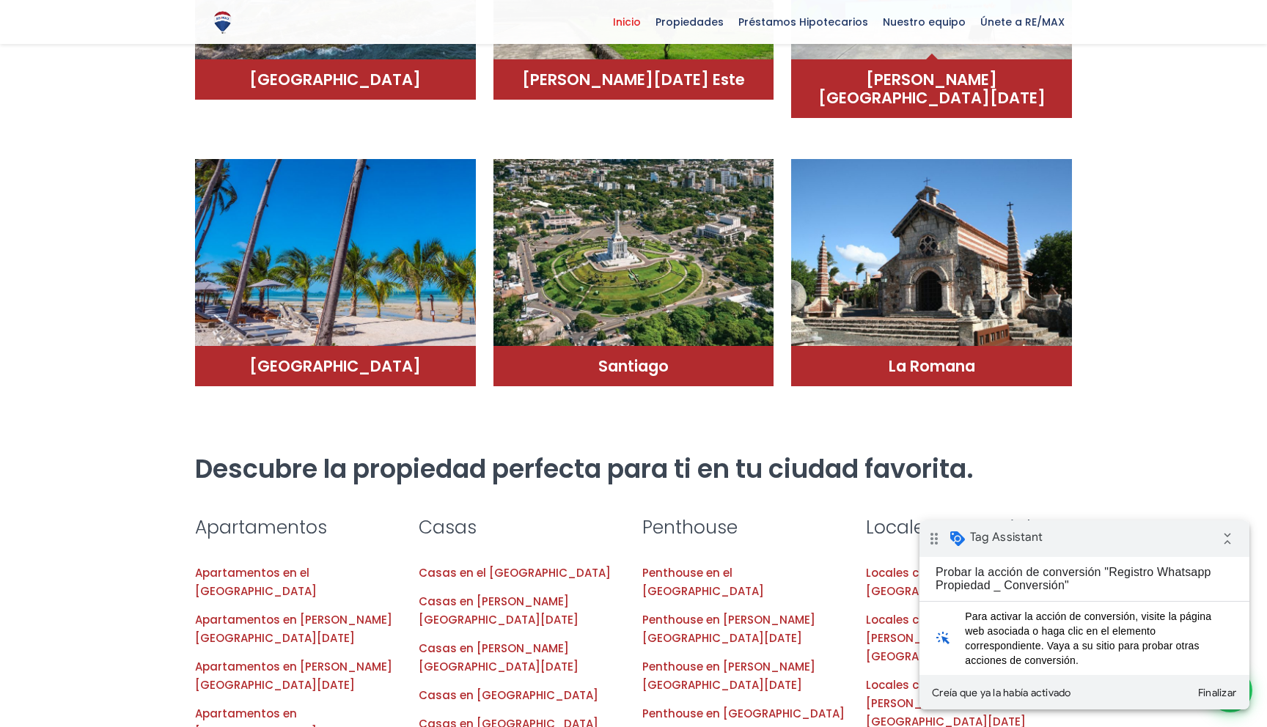
click at [925, 62] on div "Santo Domingo Norte" at bounding box center [931, 88] width 281 height 59
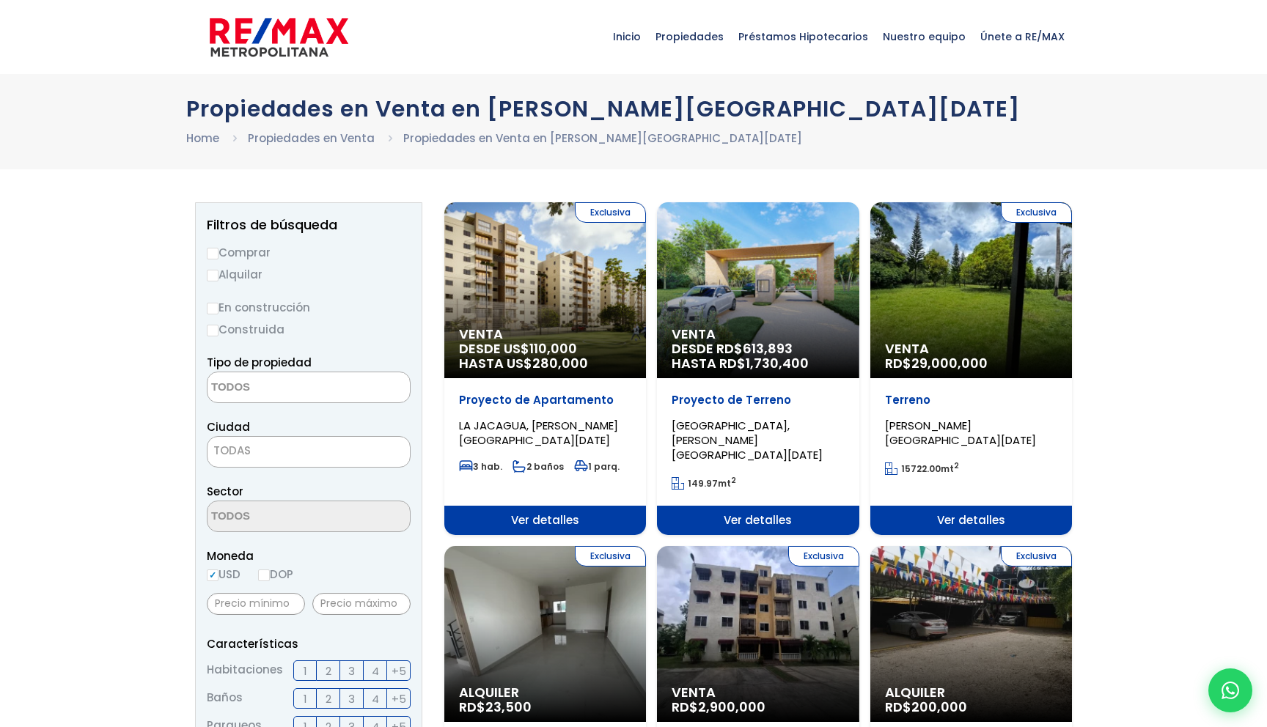
select select
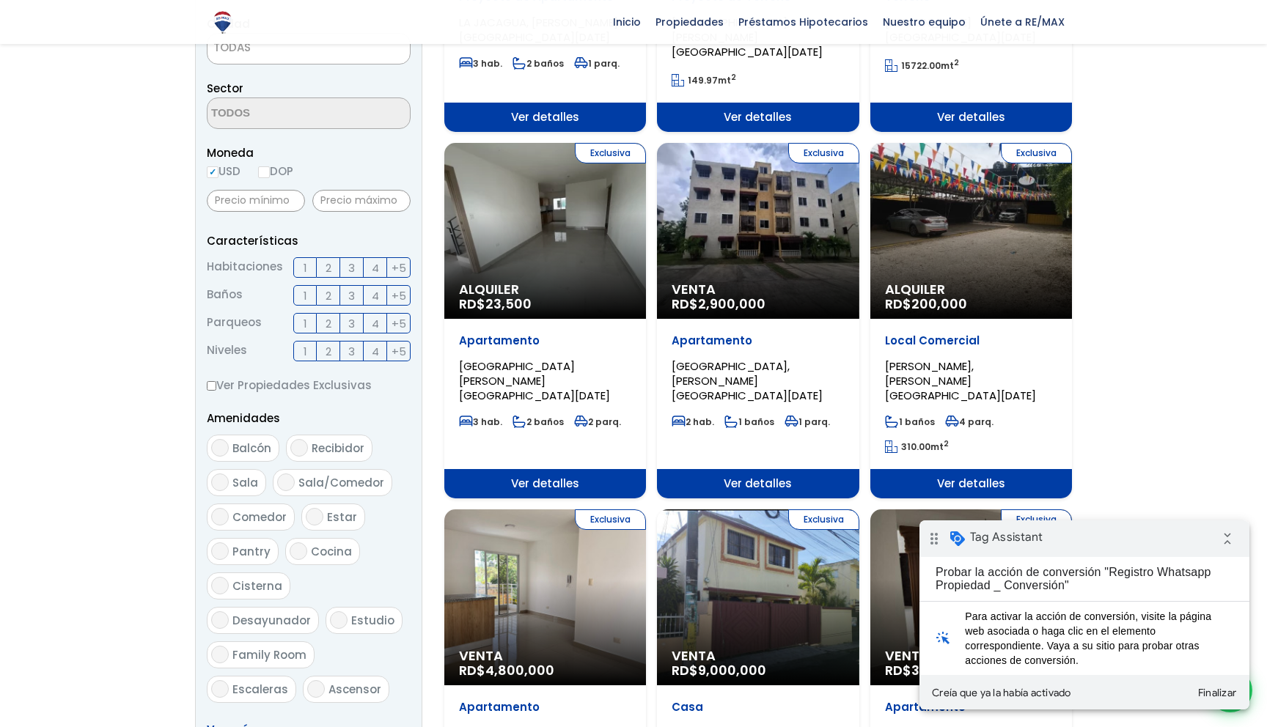
scroll to position [408, 0]
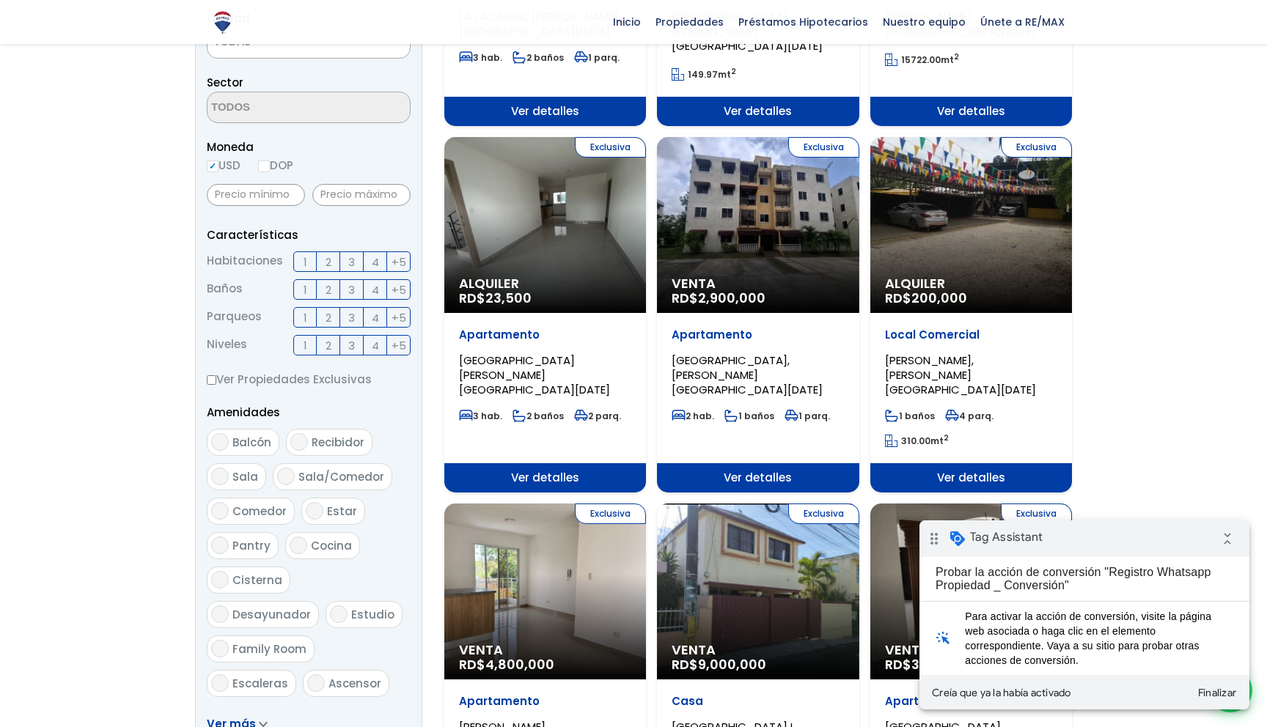
click at [646, 126] on span "Ver detalles" at bounding box center [545, 111] width 202 height 29
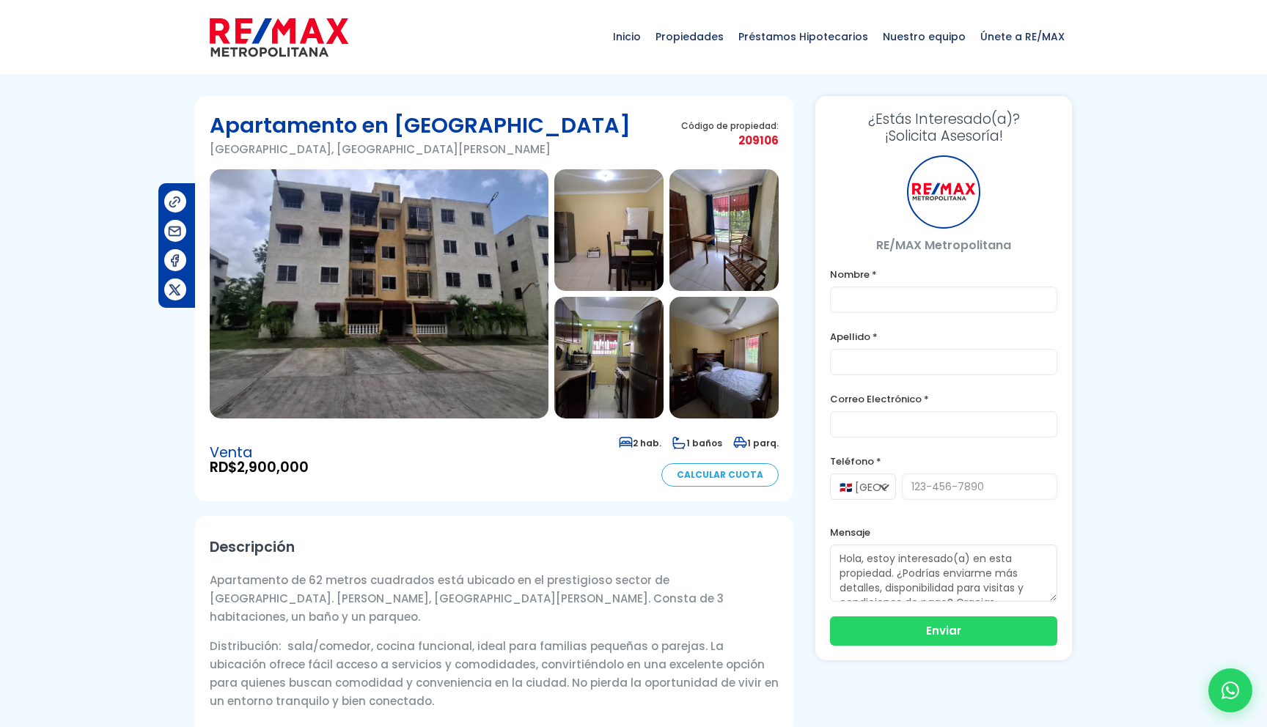
type input "test (prueba de google4)"
type input "test333"
type input "[EMAIL_ADDRESS][DOMAIN_NAME]"
type input "811-122-0099"
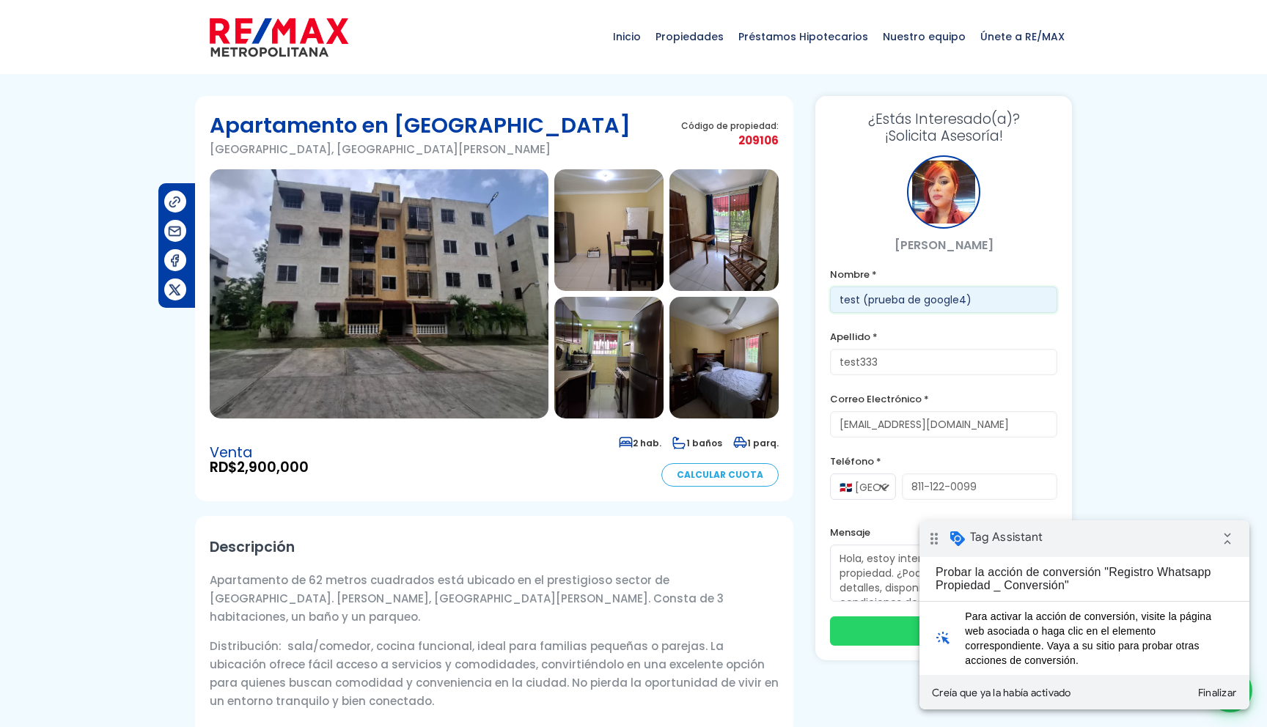
click at [964, 299] on input "test (prueba de google4)" at bounding box center [943, 300] width 227 height 26
type input "test (prueba de google5)"
click at [1060, 326] on div "¿Estás Interesado(a)? ¡Solicita Asesoría! [PERSON_NAME] Nombre * test (prueba d…" at bounding box center [943, 378] width 257 height 565
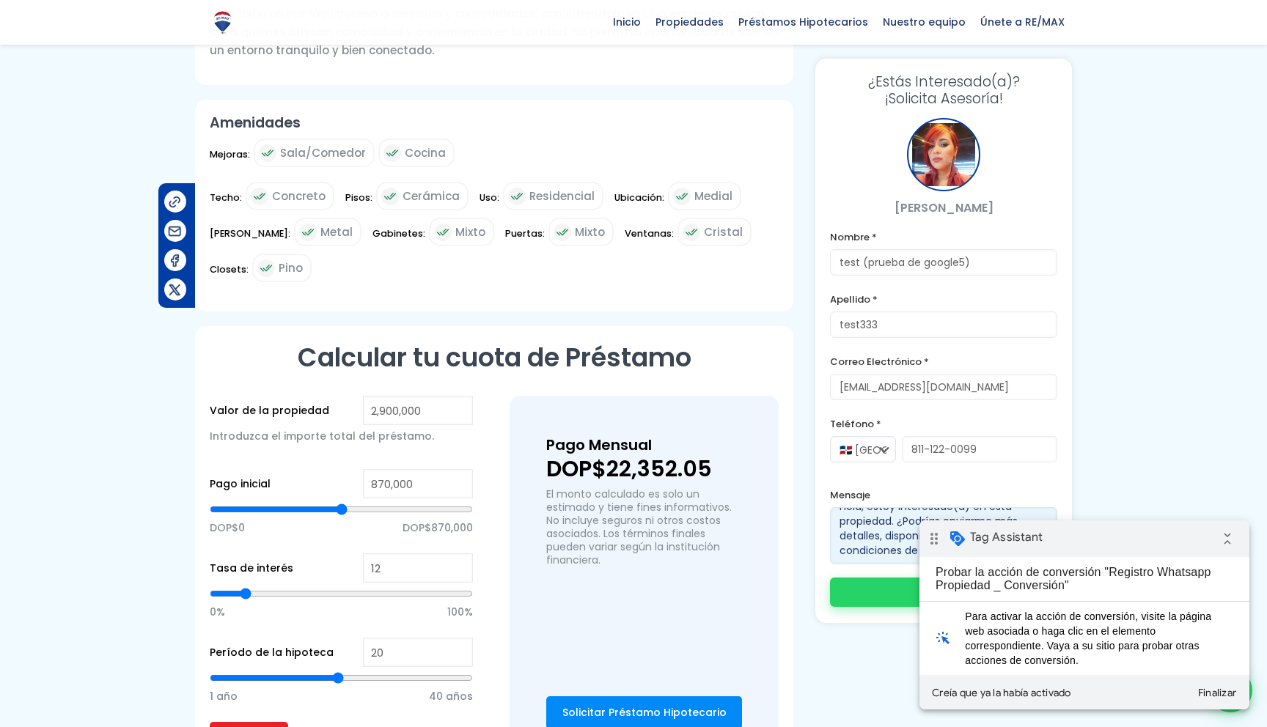
scroll to position [15, 0]
drag, startPoint x: 839, startPoint y: 521, endPoint x: 895, endPoint y: 588, distance: 86.9
click at [895, 588] on form "Nombre * test (prueba de google5) Apellido * test333 Correo Electrónico * [EMAI…" at bounding box center [943, 418] width 227 height 381
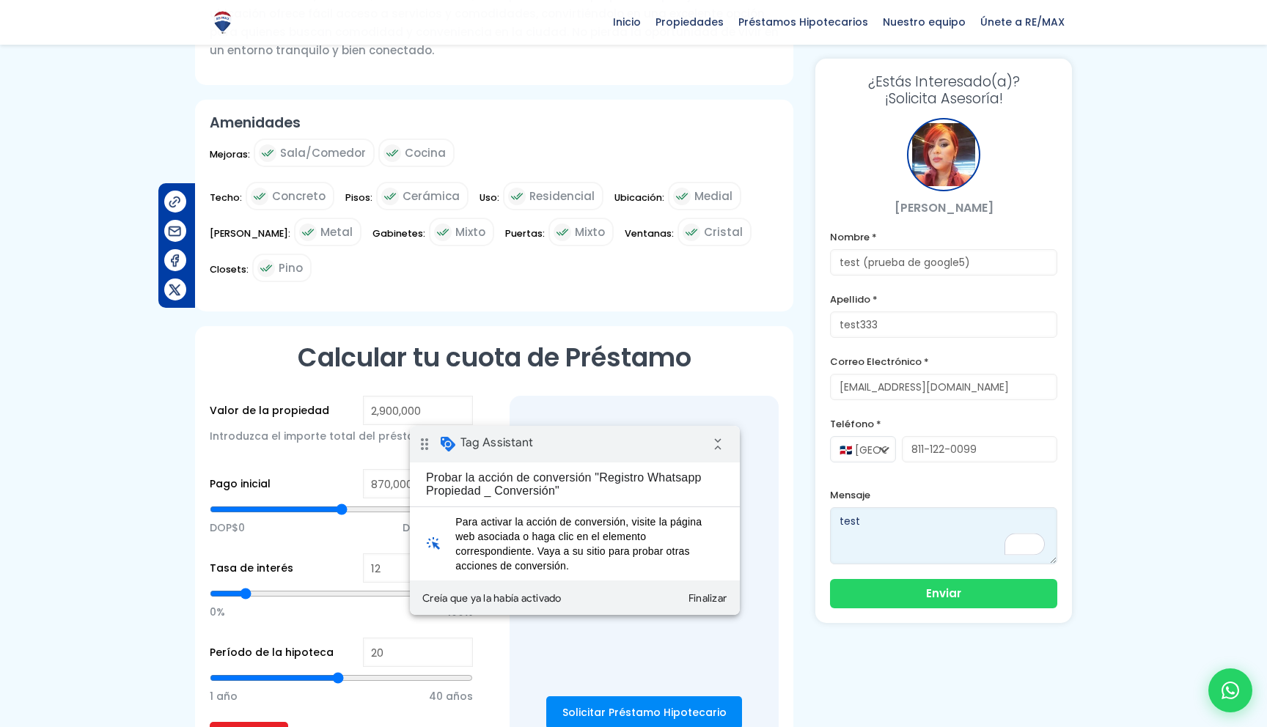
drag, startPoint x: 557, startPoint y: 441, endPoint x: 1190, endPoint y: 830, distance: 743.1
click at [557, 441] on div "drag_indicator Tag Assistant collapse_all" at bounding box center [575, 444] width 330 height 37
type textarea "test"
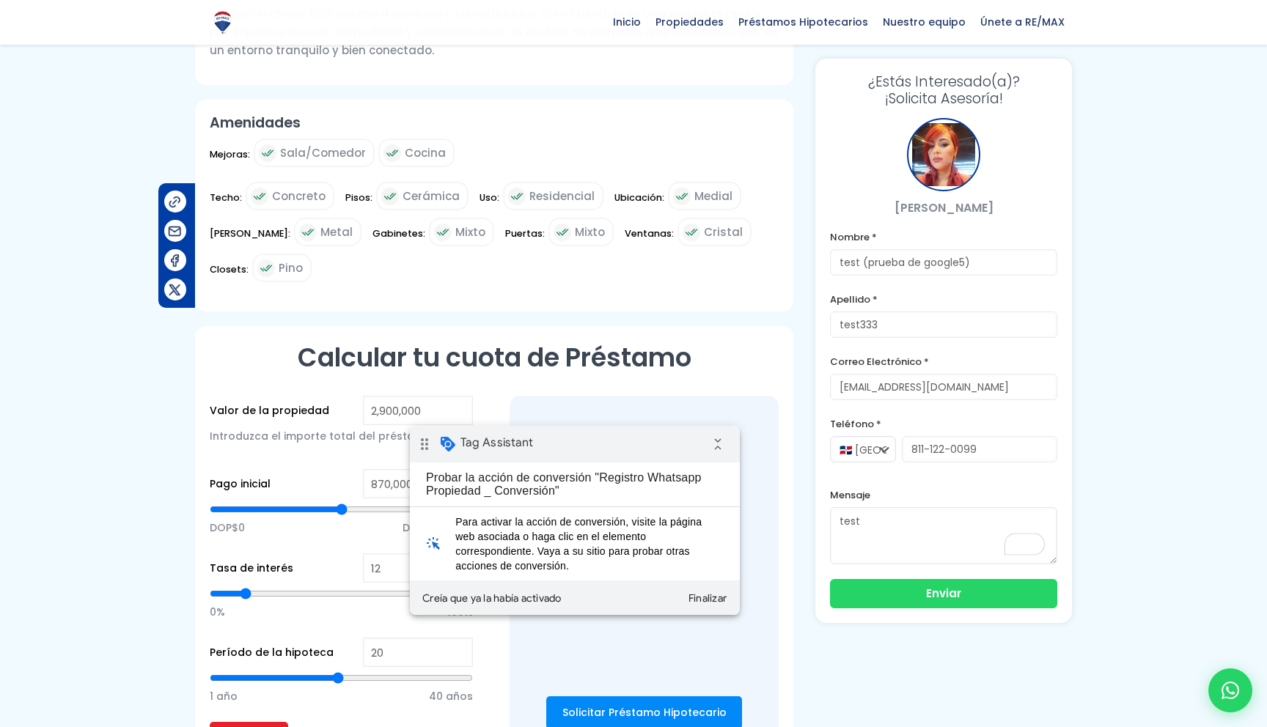
click at [1133, 442] on div at bounding box center [633, 135] width 1267 height 1380
click at [888, 595] on button "Enviar" at bounding box center [943, 592] width 227 height 29
